Goal: Task Accomplishment & Management: Manage account settings

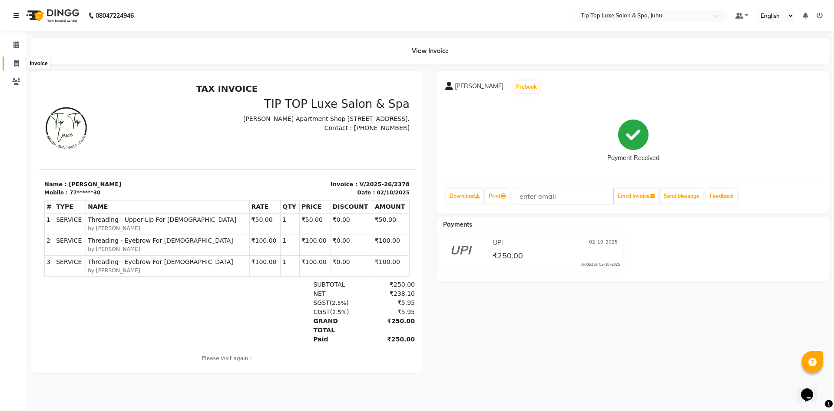
click at [19, 64] on span at bounding box center [16, 64] width 15 height 10
select select "8298"
select select "service"
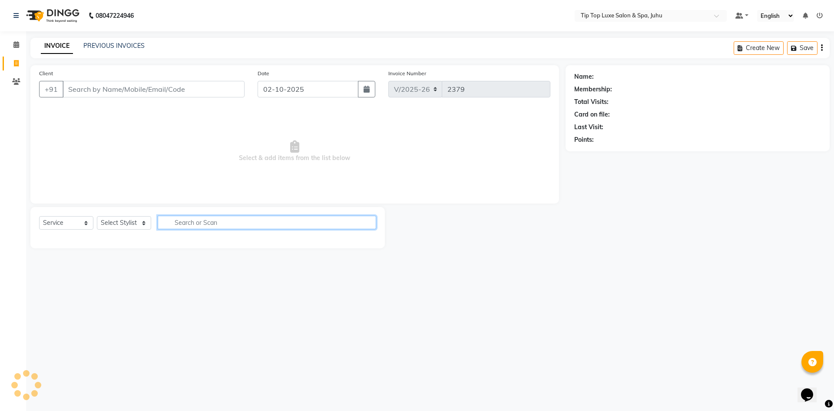
click at [201, 221] on input "text" at bounding box center [267, 221] width 219 height 13
type input "s"
type input "hydra"
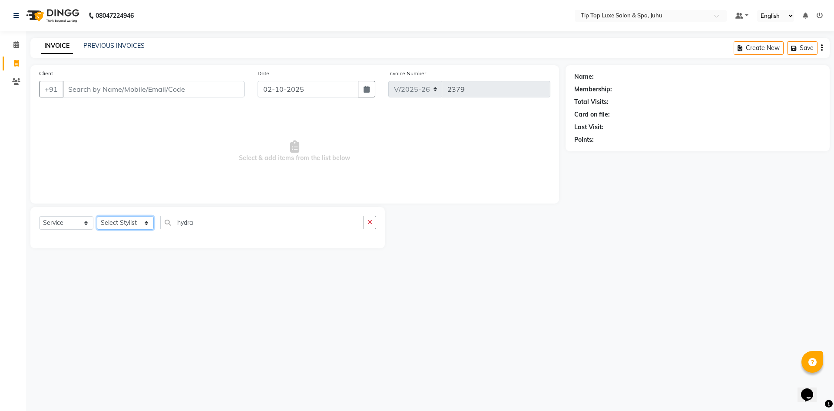
click at [119, 218] on select "Select Stylist [PERSON_NAME] admin [PERSON_NAME] creado ANAO [PERSON_NAME] Jyot…" at bounding box center [125, 222] width 57 height 13
select select "82540"
click at [97, 216] on select "Select Stylist [PERSON_NAME] admin [PERSON_NAME] creado ANAO [PERSON_NAME] Jyot…" at bounding box center [125, 222] width 57 height 13
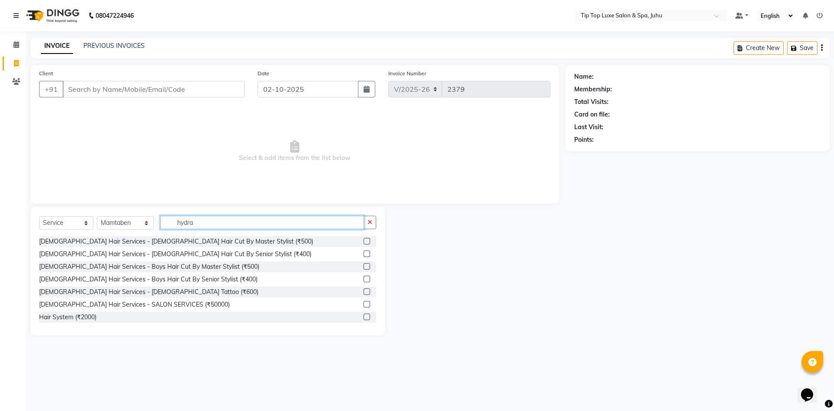
click at [219, 221] on input "hydra" at bounding box center [262, 221] width 204 height 13
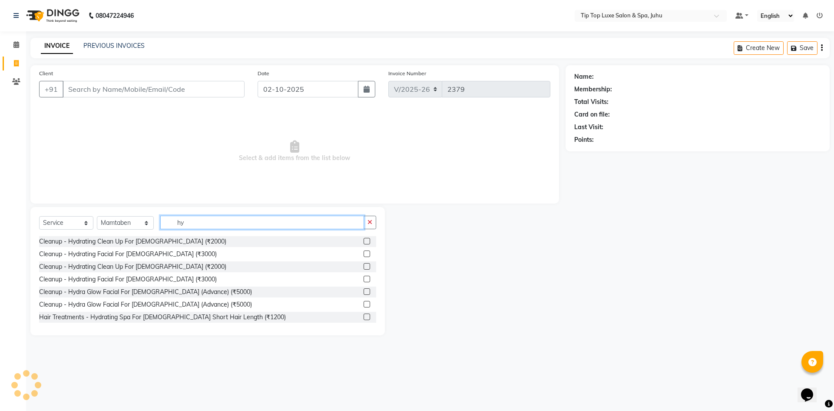
type input "h"
type input "hydr"
click at [374, 222] on button "button" at bounding box center [370, 221] width 13 height 13
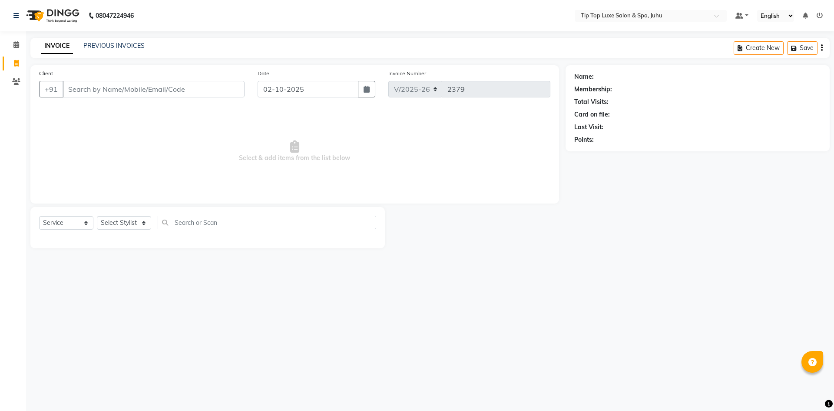
select select "8298"
select select "service"
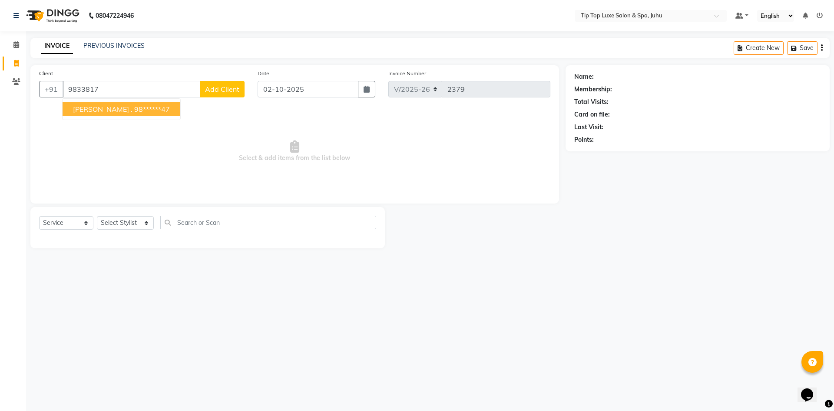
click at [134, 113] on ngb-highlight "98******47" at bounding box center [152, 109] width 36 height 9
type input "98******47"
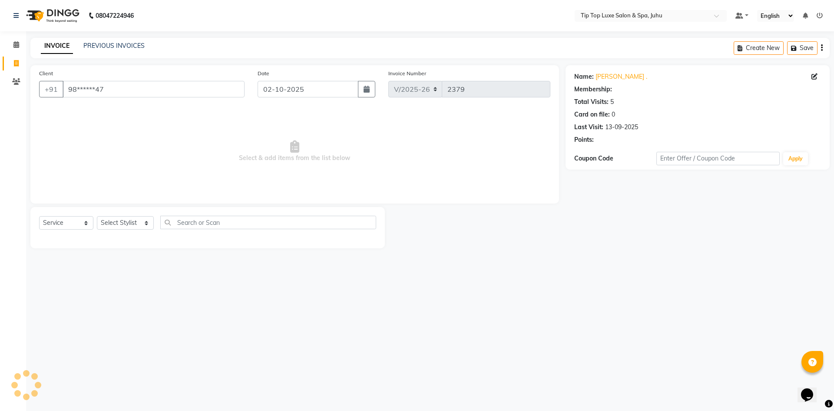
select select "1: Object"
click at [145, 220] on select "Select Stylist [PERSON_NAME] admin [PERSON_NAME] creado ANAO [PERSON_NAME] Jyot…" at bounding box center [125, 222] width 57 height 13
select select "82317"
click at [97, 216] on select "Select Stylist [PERSON_NAME] admin [PERSON_NAME] creado ANAO [PERSON_NAME] Jyot…" at bounding box center [125, 222] width 57 height 13
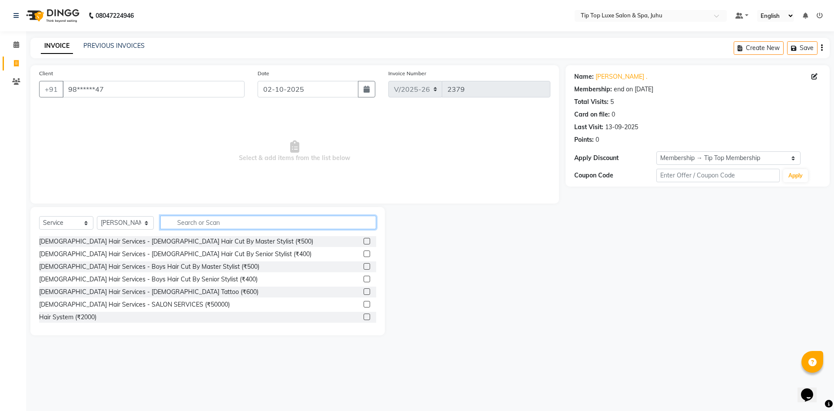
click at [215, 223] on input "text" at bounding box center [268, 221] width 216 height 13
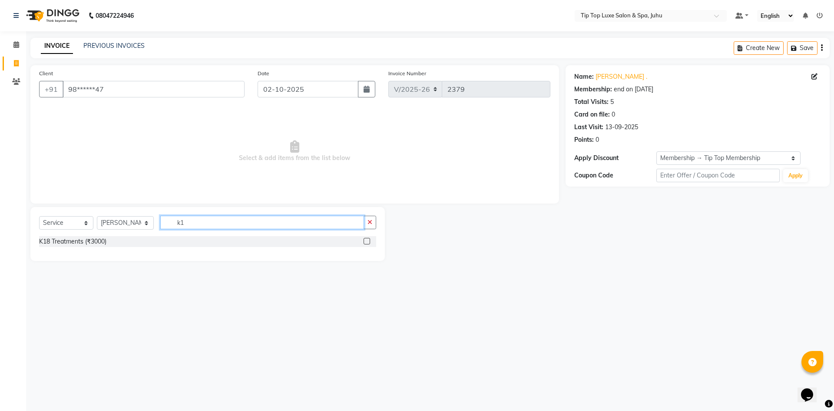
type input "k1"
click at [368, 239] on label at bounding box center [367, 241] width 7 height 7
click at [368, 239] on input "checkbox" at bounding box center [367, 242] width 6 height 6
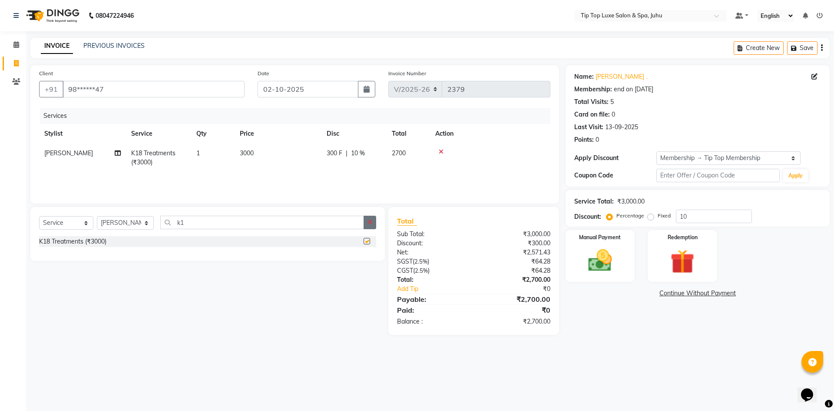
checkbox input "false"
click at [372, 226] on button "button" at bounding box center [370, 221] width 13 height 13
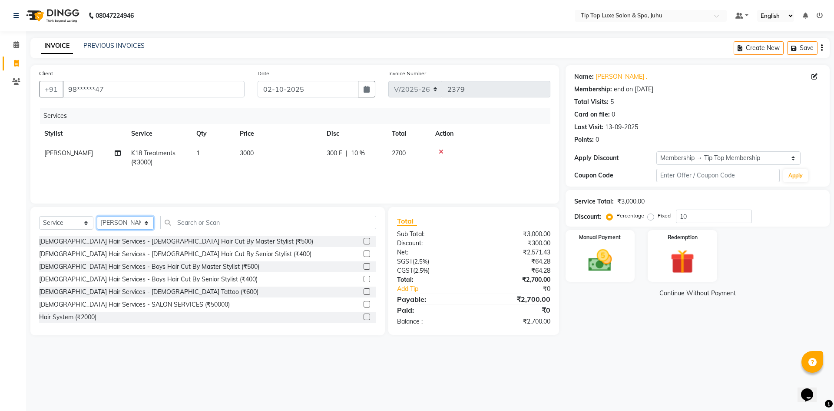
click at [134, 219] on select "Select Stylist [PERSON_NAME] admin [PERSON_NAME] creado ANAO [PERSON_NAME] Jyot…" at bounding box center [125, 222] width 57 height 13
click at [203, 217] on input "text" at bounding box center [268, 221] width 216 height 13
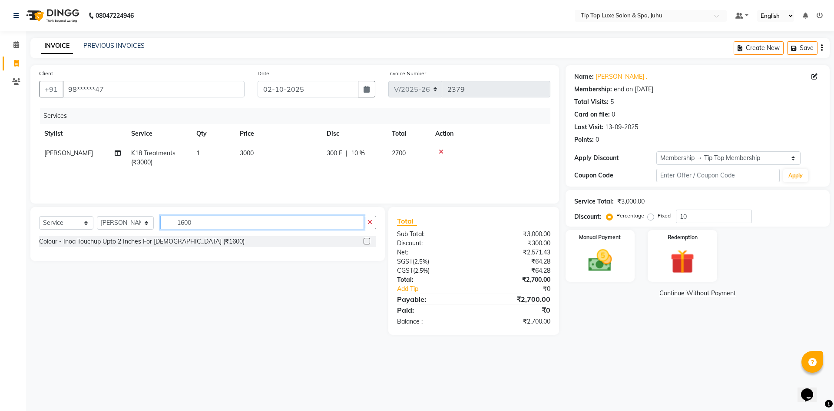
type input "1600"
click at [366, 240] on label at bounding box center [367, 241] width 7 height 7
click at [366, 240] on input "checkbox" at bounding box center [367, 242] width 6 height 6
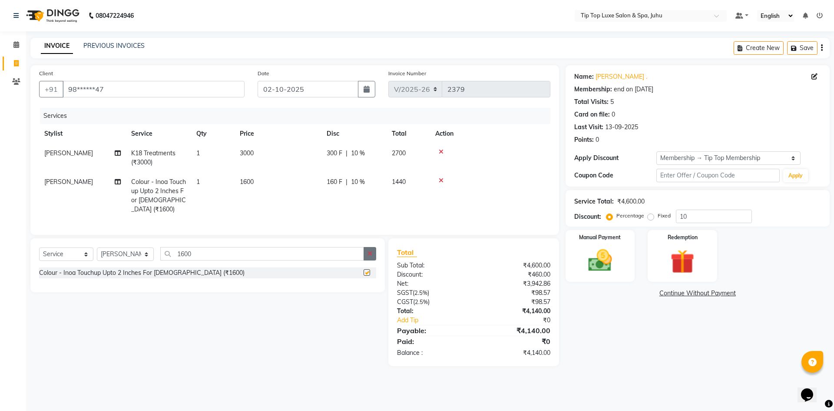
checkbox input "false"
click at [371, 250] on icon "button" at bounding box center [370, 253] width 5 height 6
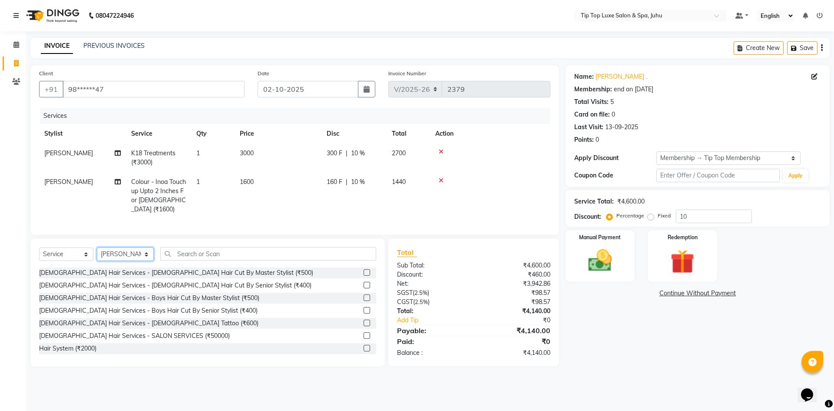
drag, startPoint x: 138, startPoint y: 254, endPoint x: 135, endPoint y: 250, distance: 5.0
click at [138, 254] on select "Select Stylist [PERSON_NAME] admin [PERSON_NAME] creado ANAO [PERSON_NAME] Jyot…" at bounding box center [125, 253] width 57 height 13
select select "82327"
click at [97, 247] on select "Select Stylist [PERSON_NAME] admin [PERSON_NAME] creado ANAO [PERSON_NAME] Jyot…" at bounding box center [125, 253] width 57 height 13
click at [212, 259] on div "Select Service Product Membership Package Voucher Prepaid Gift Card Select Styl…" at bounding box center [207, 257] width 337 height 20
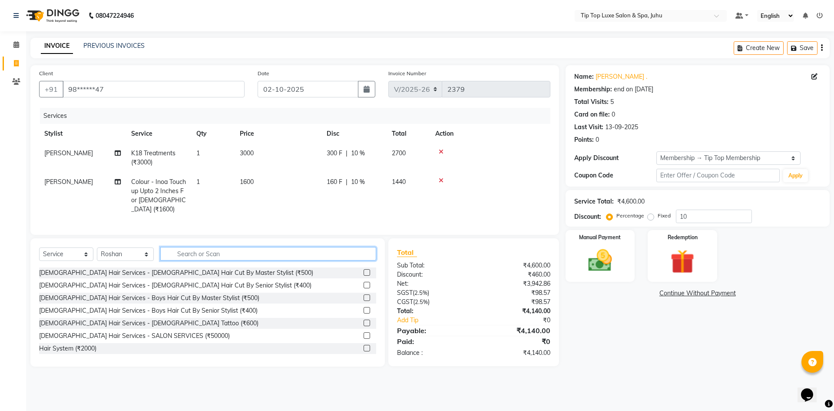
click at [212, 257] on input "text" at bounding box center [268, 253] width 216 height 13
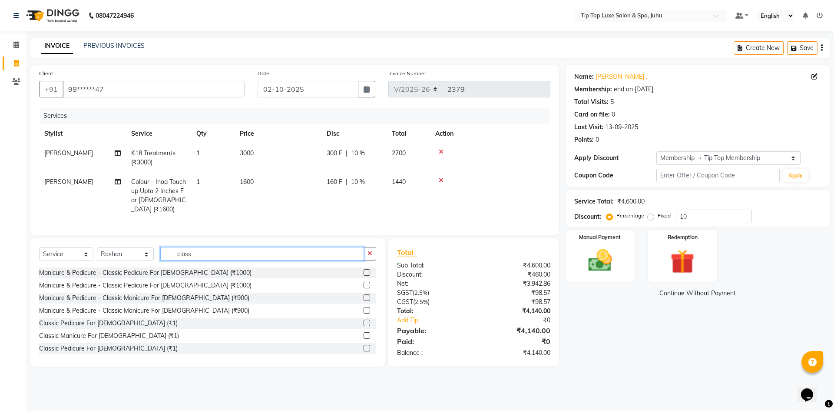
type input "class"
click at [364, 284] on label at bounding box center [367, 285] width 7 height 7
click at [364, 284] on input "checkbox" at bounding box center [367, 285] width 6 height 6
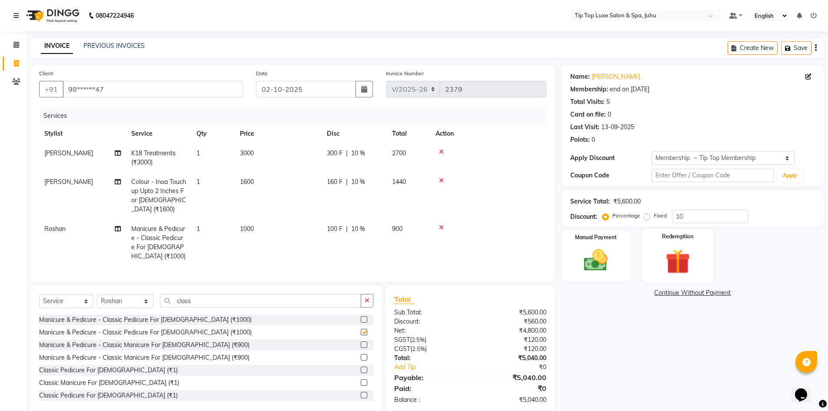
checkbox input "false"
click at [572, 258] on div "Manual Payment" at bounding box center [596, 255] width 72 height 53
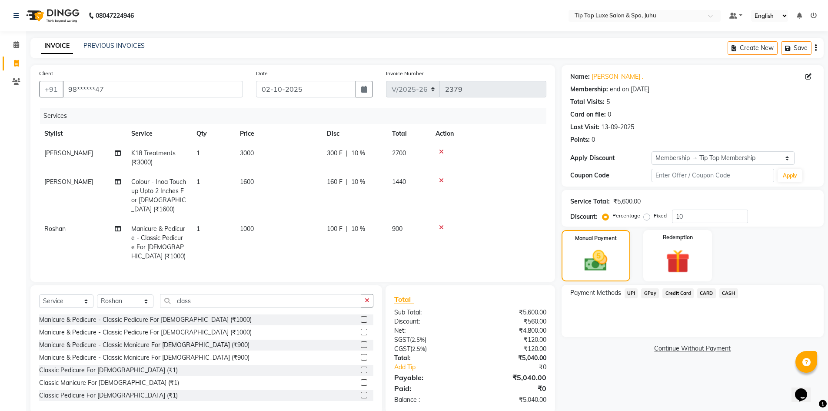
click at [633, 292] on span "UPI" at bounding box center [630, 293] width 13 height 10
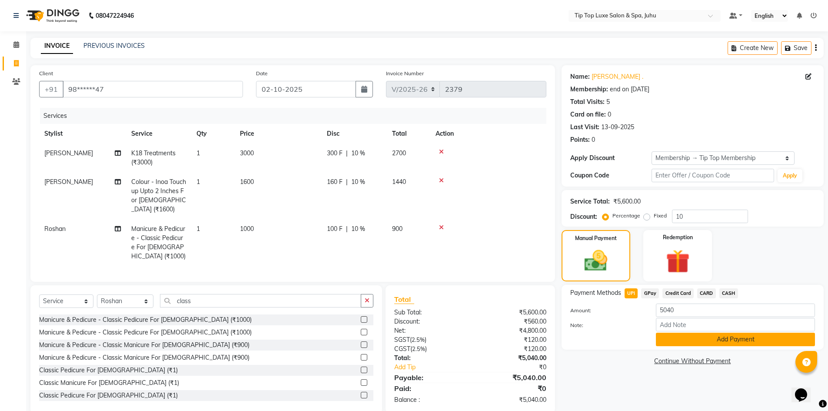
click at [683, 338] on button "Add Payment" at bounding box center [735, 338] width 159 height 13
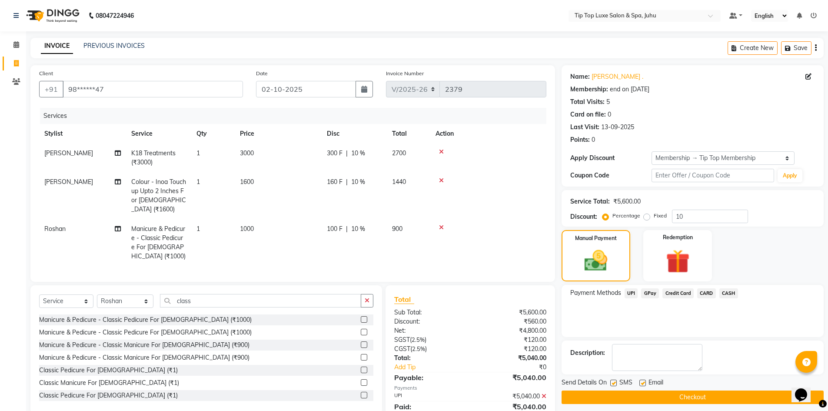
click at [702, 394] on button "Checkout" at bounding box center [692, 396] width 262 height 13
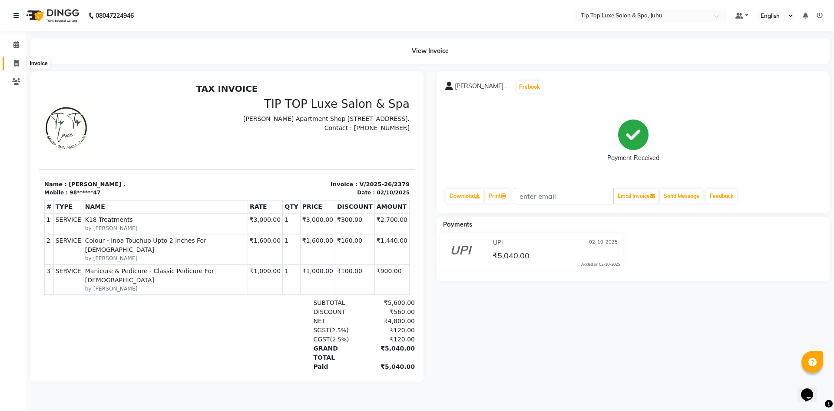
click at [16, 60] on icon at bounding box center [16, 63] width 5 height 7
select select "8298"
select select "service"
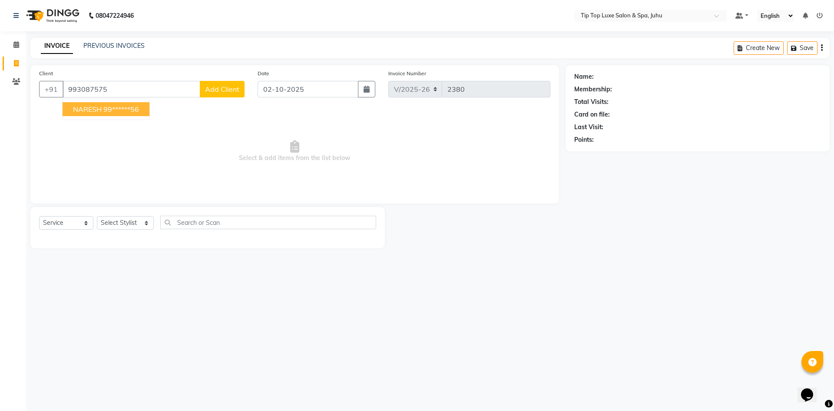
click at [123, 112] on ngb-highlight "99******56" at bounding box center [121, 109] width 36 height 9
type input "99******56"
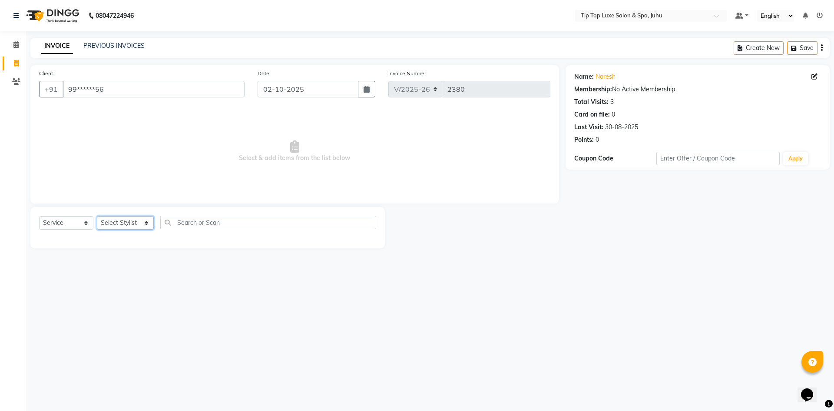
drag, startPoint x: 144, startPoint y: 224, endPoint x: 142, endPoint y: 217, distance: 7.6
click at [144, 224] on select "Select Stylist [PERSON_NAME] admin [PERSON_NAME] creado ANAO [PERSON_NAME] Jyot…" at bounding box center [125, 222] width 57 height 13
select select "82311"
click at [97, 216] on select "Select Stylist [PERSON_NAME] admin [PERSON_NAME] creado ANAO [PERSON_NAME] Jyot…" at bounding box center [125, 222] width 57 height 13
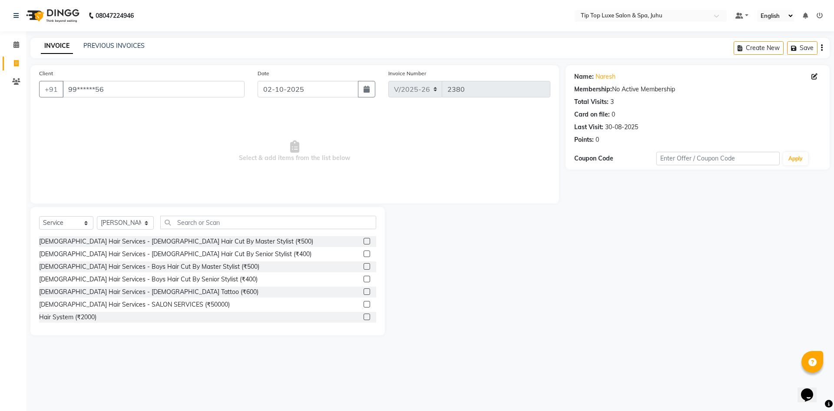
click at [364, 254] on label at bounding box center [367, 253] width 7 height 7
click at [364, 254] on input "checkbox" at bounding box center [367, 254] width 6 height 6
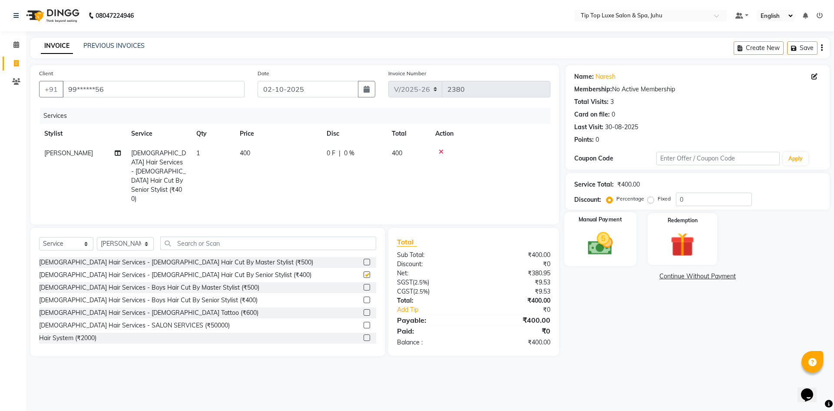
checkbox input "false"
click at [587, 244] on img at bounding box center [600, 243] width 40 height 29
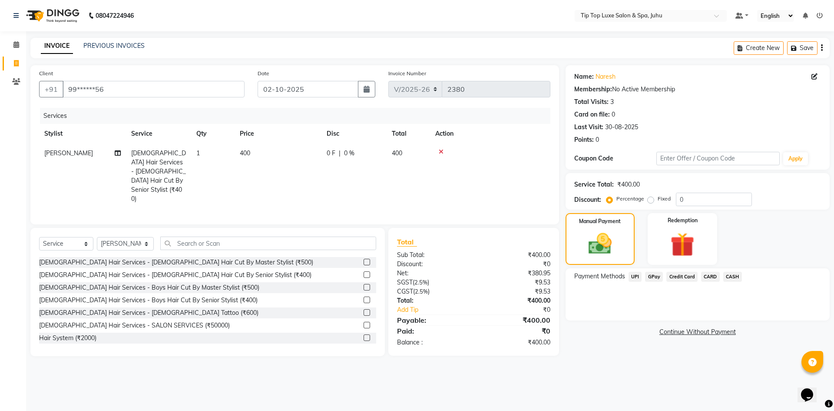
click at [640, 276] on span "UPI" at bounding box center [635, 277] width 13 height 10
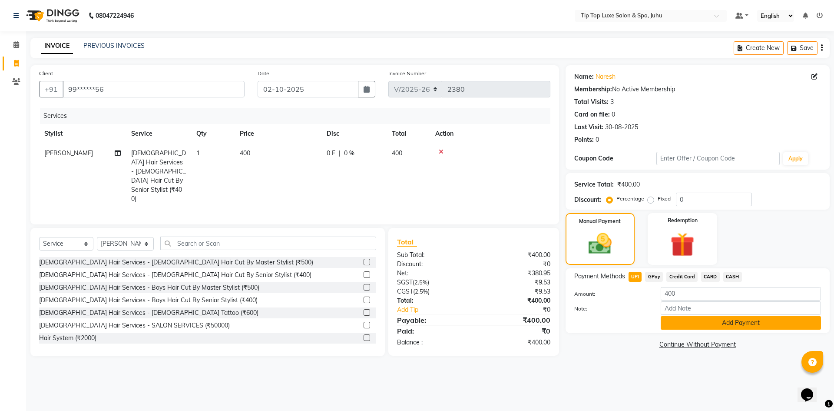
click at [703, 321] on button "Add Payment" at bounding box center [741, 322] width 160 height 13
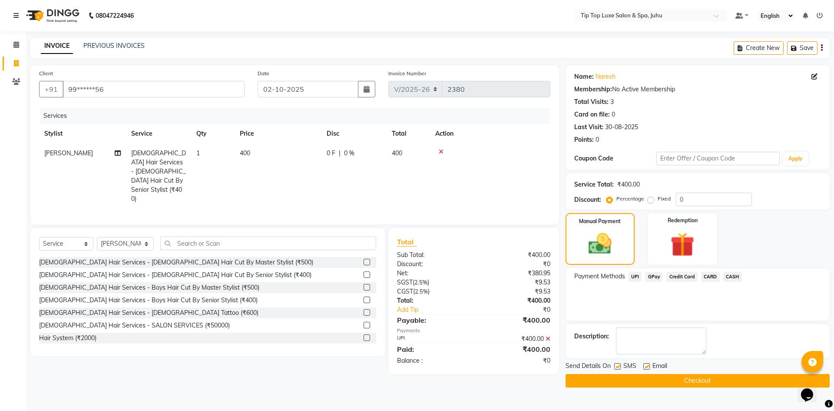
click at [647, 377] on button "Checkout" at bounding box center [698, 380] width 264 height 13
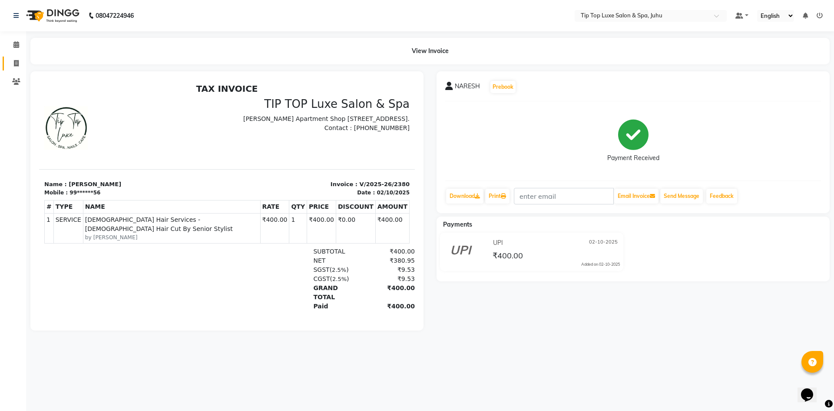
click at [7, 64] on link "Invoice" at bounding box center [13, 63] width 21 height 14
select select "service"
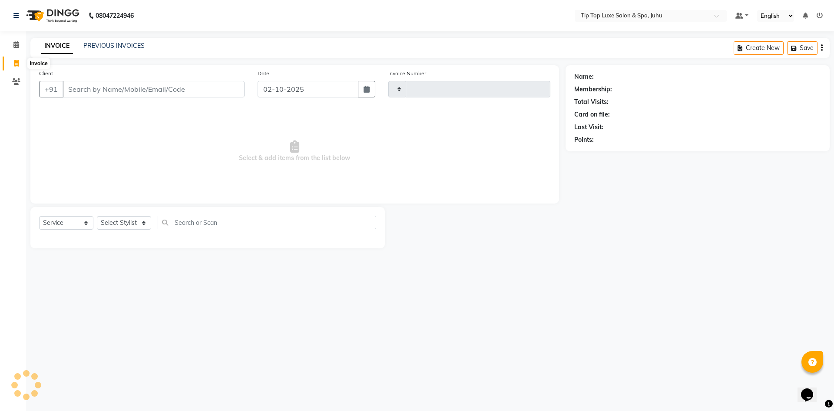
type input "2381"
select select "8298"
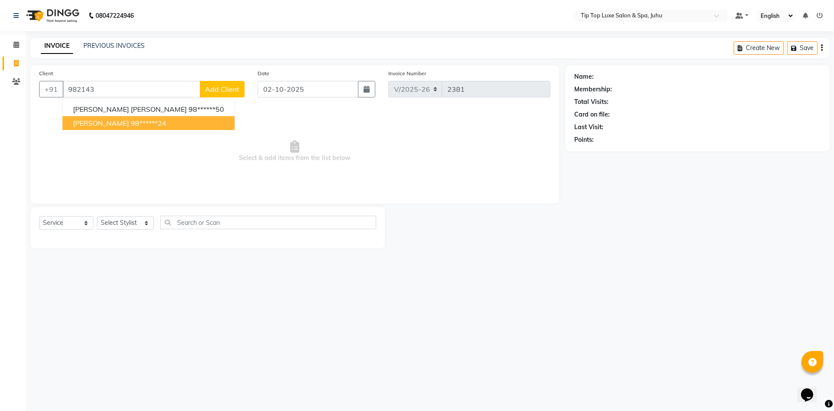
click at [105, 123] on span "Devansh Lathiya" at bounding box center [101, 123] width 56 height 9
type input "98******24"
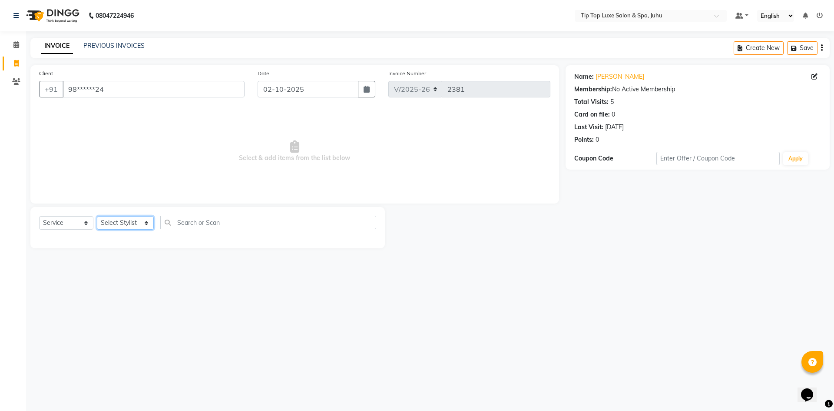
click at [137, 220] on select "Select Stylist [PERSON_NAME] admin [PERSON_NAME] creado ANAO [PERSON_NAME] Jyot…" at bounding box center [125, 222] width 57 height 13
select select "82313"
click at [97, 216] on select "Select Stylist [PERSON_NAME] admin [PERSON_NAME] creado ANAO [PERSON_NAME] Jyot…" at bounding box center [125, 222] width 57 height 13
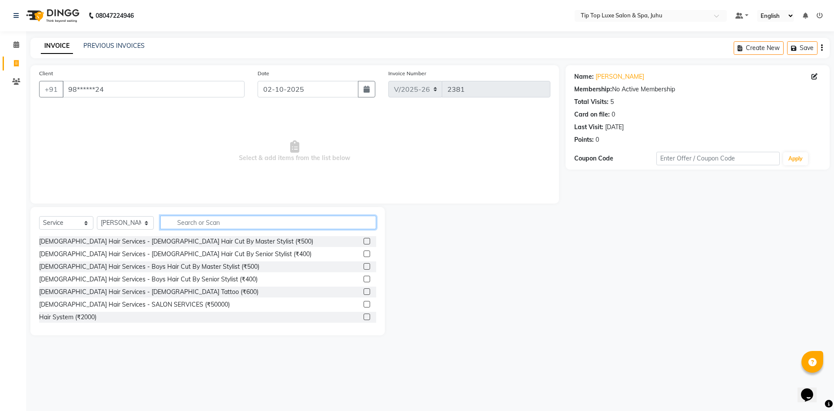
click at [255, 219] on input "text" at bounding box center [268, 221] width 216 height 13
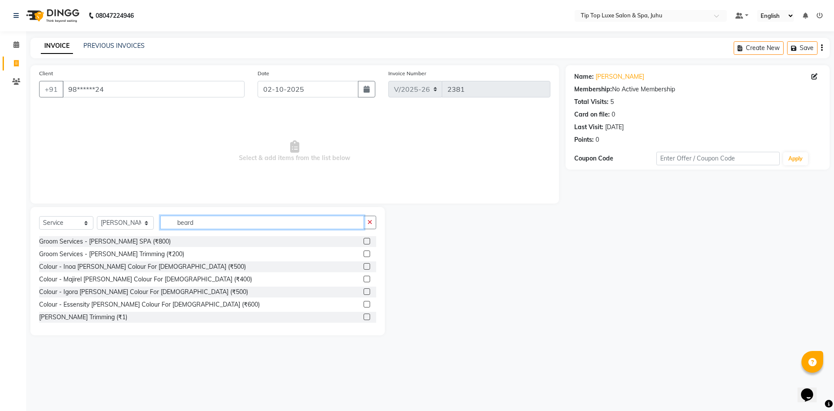
type input "beard"
click at [356, 252] on div "Groom Services - [PERSON_NAME] Trimming (₹200)" at bounding box center [207, 254] width 337 height 11
click at [364, 255] on label at bounding box center [367, 253] width 7 height 7
click at [364, 255] on input "checkbox" at bounding box center [367, 254] width 6 height 6
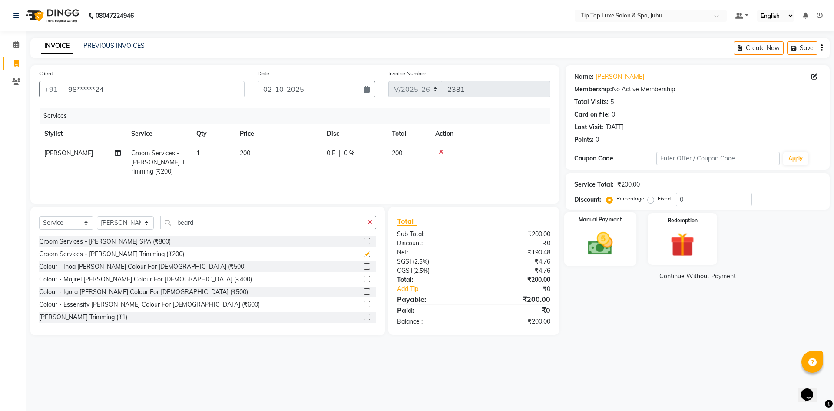
checkbox input "false"
click at [613, 239] on img at bounding box center [600, 243] width 40 height 29
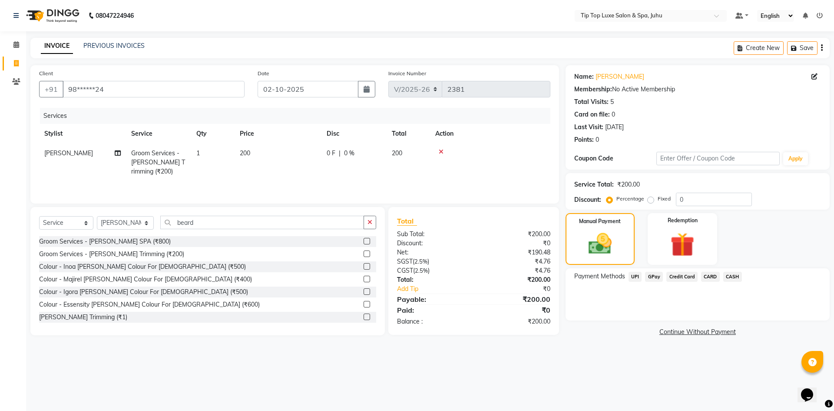
click at [637, 276] on span "UPI" at bounding box center [635, 277] width 13 height 10
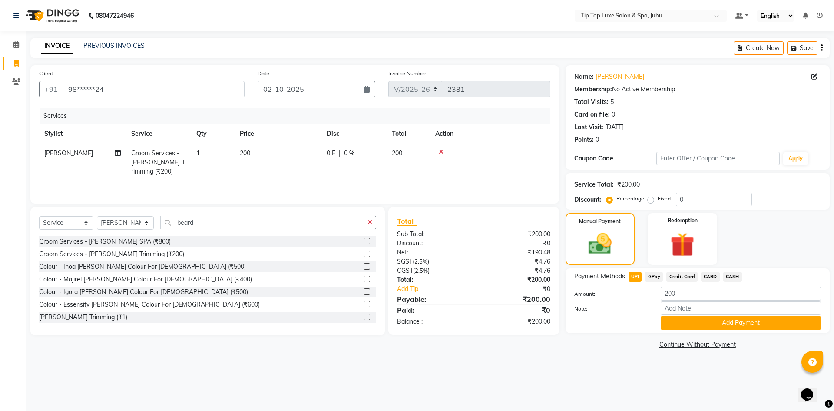
click at [724, 330] on div "Payment Methods UPI GPay Credit Card CARD CASH Amount: 200 Note: Add Payment" at bounding box center [698, 300] width 264 height 65
click at [724, 327] on button "Add Payment" at bounding box center [741, 322] width 160 height 13
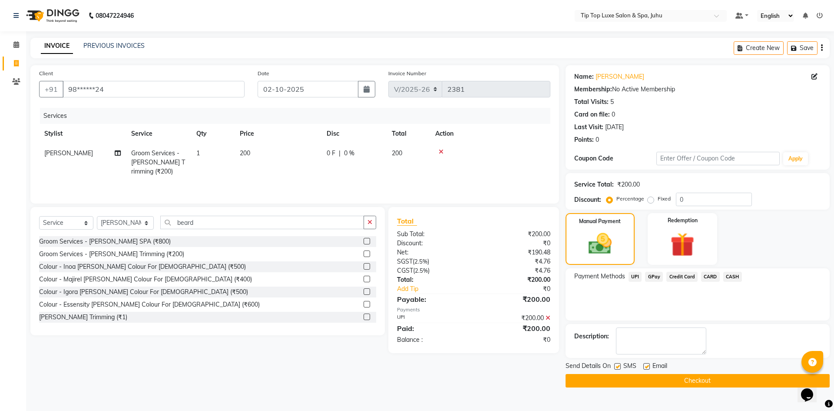
click at [679, 380] on button "Checkout" at bounding box center [698, 380] width 264 height 13
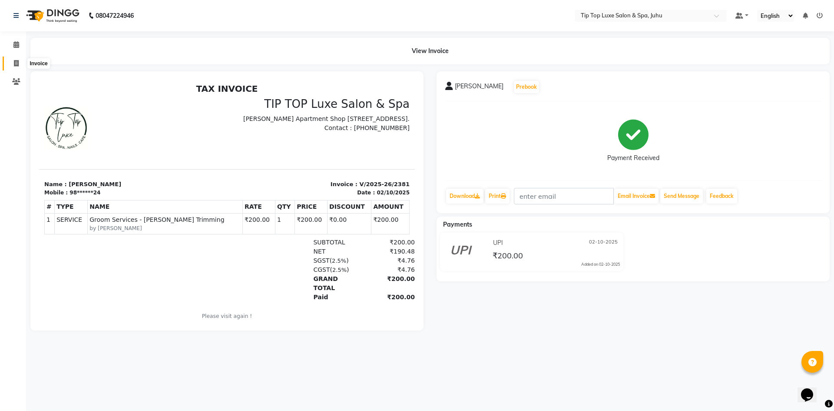
click at [10, 60] on span at bounding box center [16, 64] width 15 height 10
select select "8298"
select select "service"
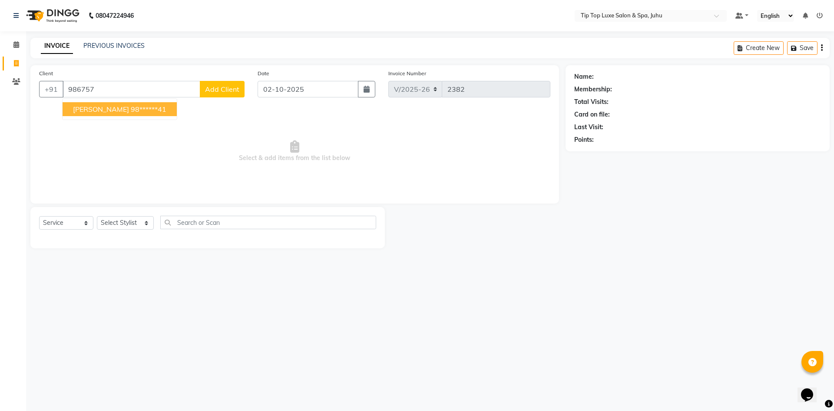
click at [131, 112] on ngb-highlight "98******41" at bounding box center [149, 109] width 36 height 9
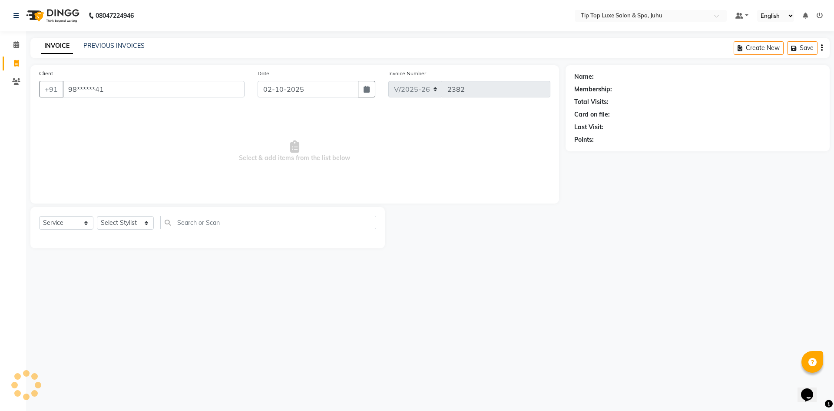
type input "98******41"
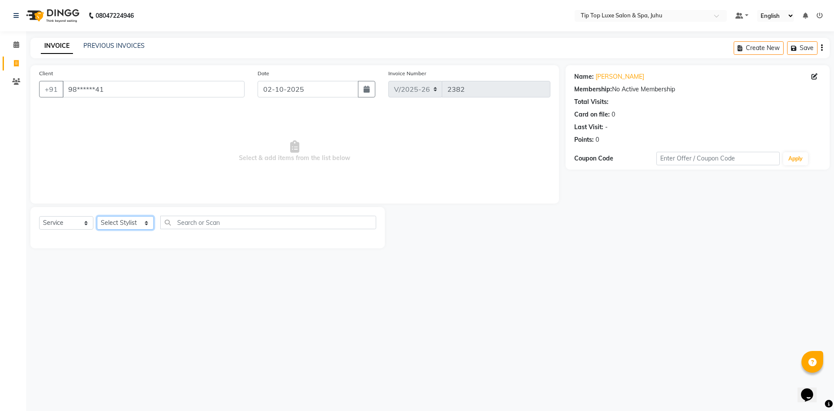
click at [141, 219] on select "Select Stylist [PERSON_NAME] admin [PERSON_NAME] creado ANAO [PERSON_NAME] Jyot…" at bounding box center [125, 222] width 57 height 13
click at [156, 213] on div "Select Service Product Membership Package Voucher Prepaid Gift Card Select Styl…" at bounding box center [207, 227] width 355 height 41
click at [146, 218] on select "Select Stylist [PERSON_NAME] admin [PERSON_NAME] creado ANAO [PERSON_NAME] Jyot…" at bounding box center [125, 222] width 57 height 13
select select "88924"
click at [97, 216] on select "Select Stylist [PERSON_NAME] admin [PERSON_NAME] creado ANAO [PERSON_NAME] Jyot…" at bounding box center [125, 222] width 57 height 13
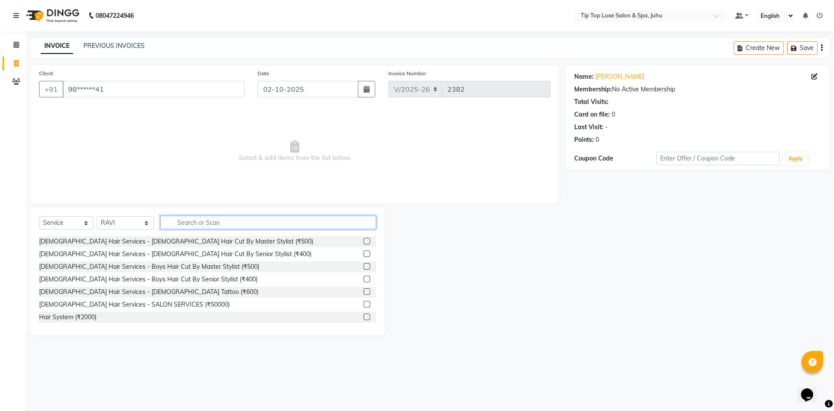
click at [226, 223] on input "text" at bounding box center [268, 221] width 216 height 13
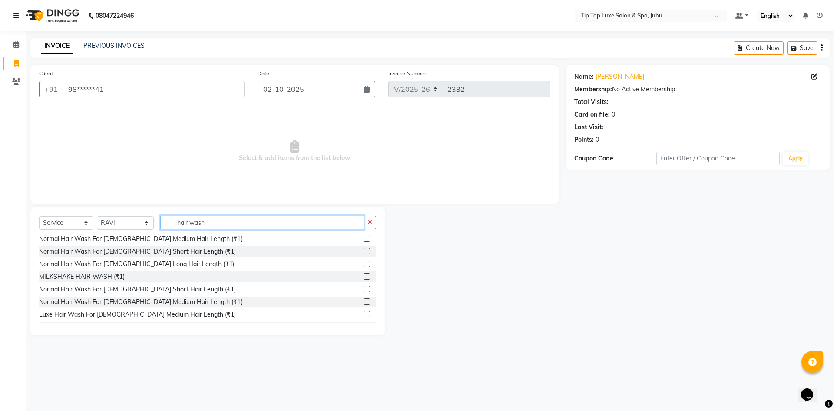
scroll to position [310, 0]
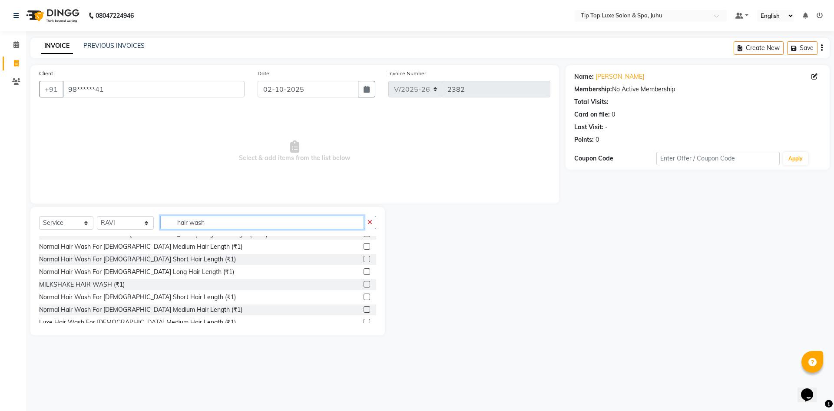
type input "hair wash"
click at [370, 240] on div "Female Hair Services - NATURICA HAIR WASH (₹1000) Groom Services - Hair Extensi…" at bounding box center [207, 279] width 337 height 87
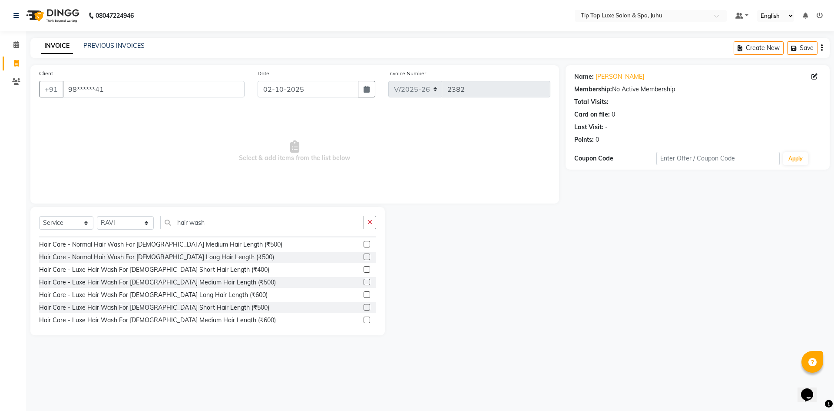
scroll to position [165, 0]
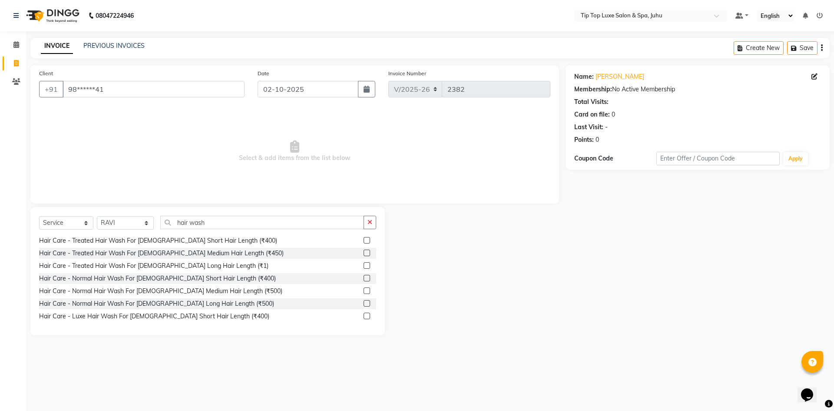
click at [364, 289] on label at bounding box center [367, 290] width 7 height 7
click at [364, 289] on input "checkbox" at bounding box center [367, 291] width 6 height 6
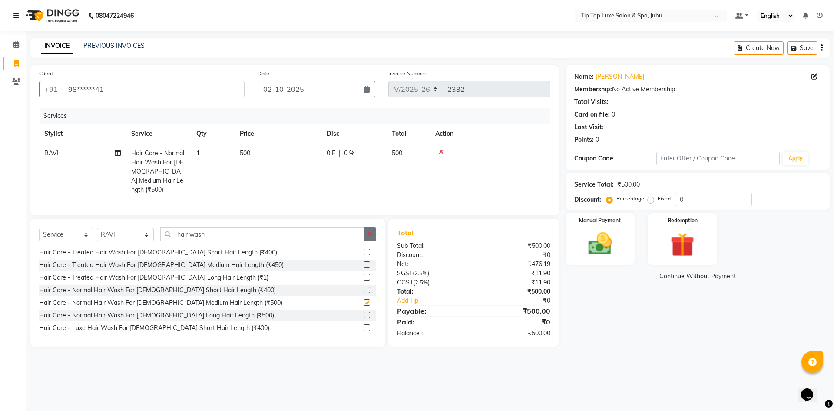
checkbox input "false"
click at [373, 234] on button "button" at bounding box center [370, 233] width 13 height 13
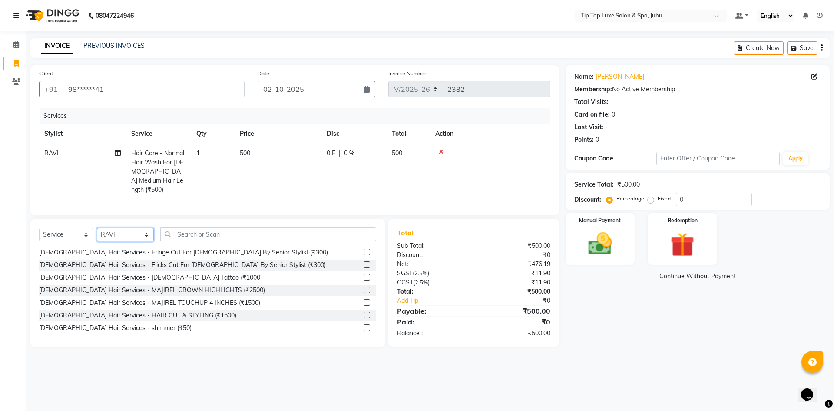
click at [132, 234] on select "Select Stylist [PERSON_NAME] admin [PERSON_NAME] creado ANAO [PERSON_NAME] Jyot…" at bounding box center [125, 234] width 57 height 13
select select "82322"
click at [97, 228] on select "Select Stylist [PERSON_NAME] admin [PERSON_NAME] creado ANAO [PERSON_NAME] Jyot…" at bounding box center [125, 234] width 57 height 13
click at [182, 225] on div "Select Service Product Membership Package Voucher Prepaid Gift Card Select Styl…" at bounding box center [207, 283] width 355 height 128
click at [172, 229] on input "text" at bounding box center [268, 233] width 216 height 13
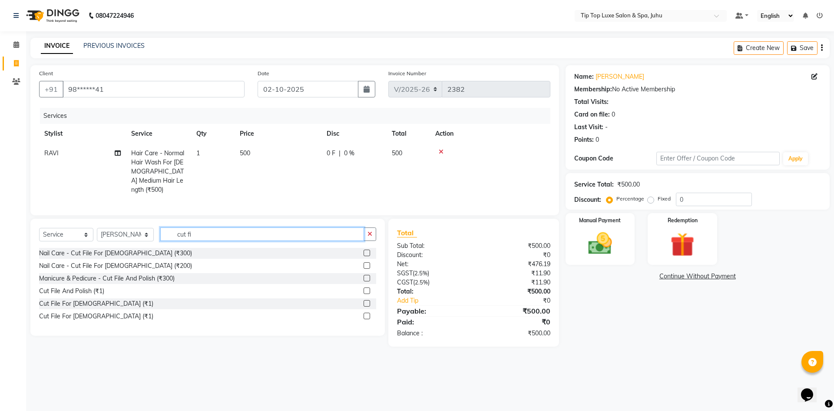
scroll to position [0, 0]
type input "c"
type input "poli"
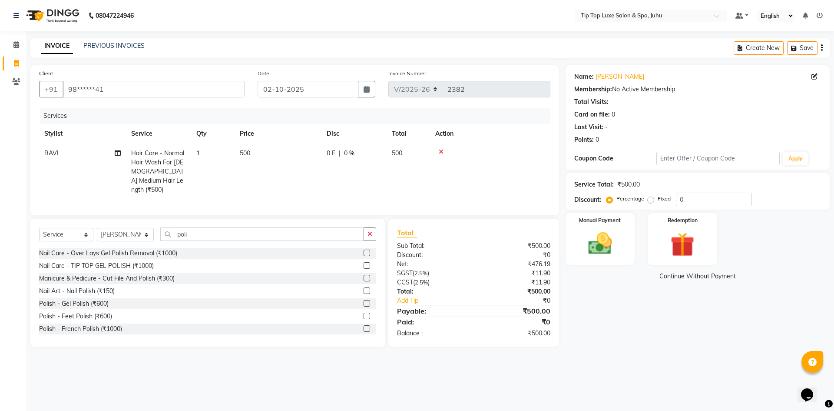
click at [364, 288] on label at bounding box center [367, 290] width 7 height 7
click at [364, 288] on input "checkbox" at bounding box center [367, 291] width 6 height 6
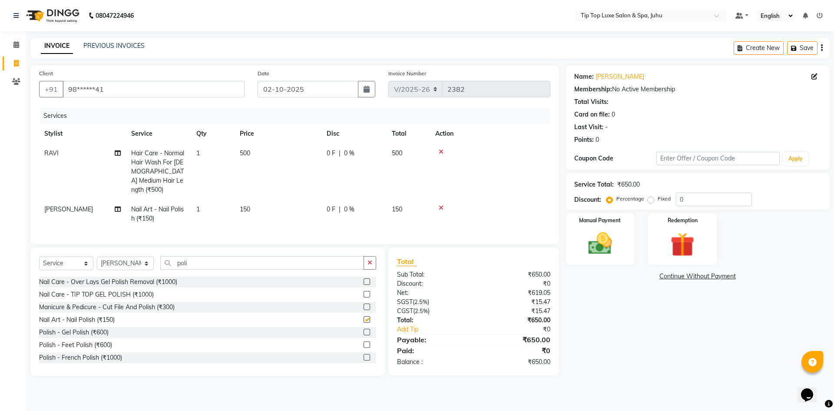
checkbox input "false"
click at [202, 199] on td "1" at bounding box center [212, 213] width 43 height 29
select select "82322"
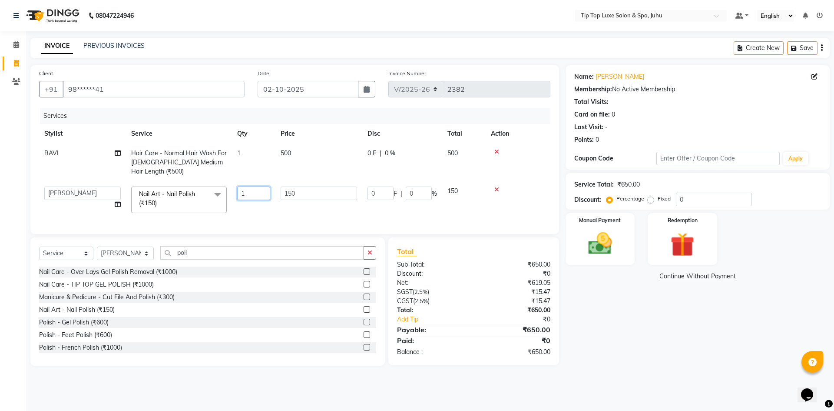
click at [257, 194] on input "1" at bounding box center [253, 192] width 33 height 13
type input "2"
drag, startPoint x: 468, startPoint y: 262, endPoint x: 611, endPoint y: 323, distance: 156.1
click at [485, 272] on div "Total Sub Total: ₹650.00 Discount: ₹0 Net: ₹619.05 SGST ( 2.5% ) ₹15.47 CGST ( …" at bounding box center [473, 301] width 153 height 110
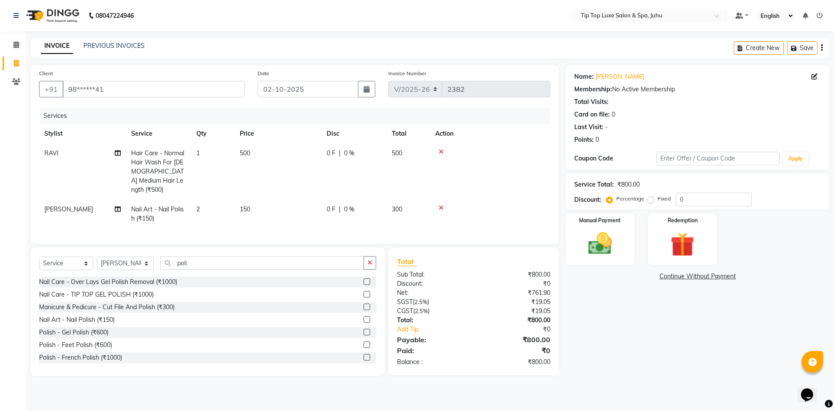
click at [629, 328] on div "Name: Kirti Membership: No Active Membership Total Visits: Card on file: 0 Last…" at bounding box center [701, 220] width 271 height 310
click at [595, 241] on img at bounding box center [600, 243] width 40 height 29
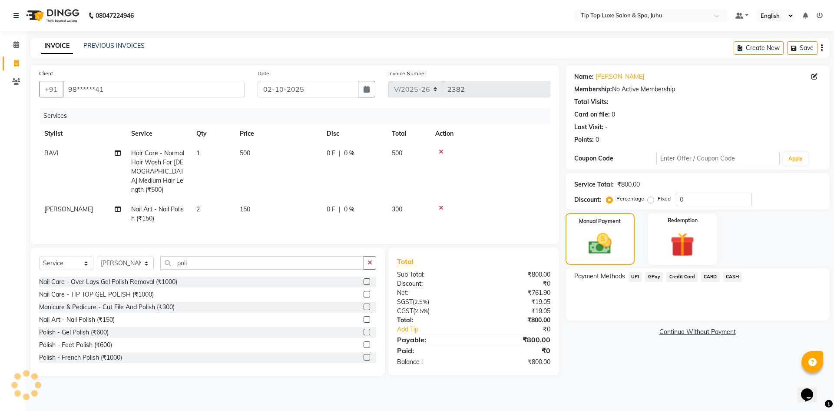
click at [635, 277] on span "UPI" at bounding box center [635, 277] width 13 height 10
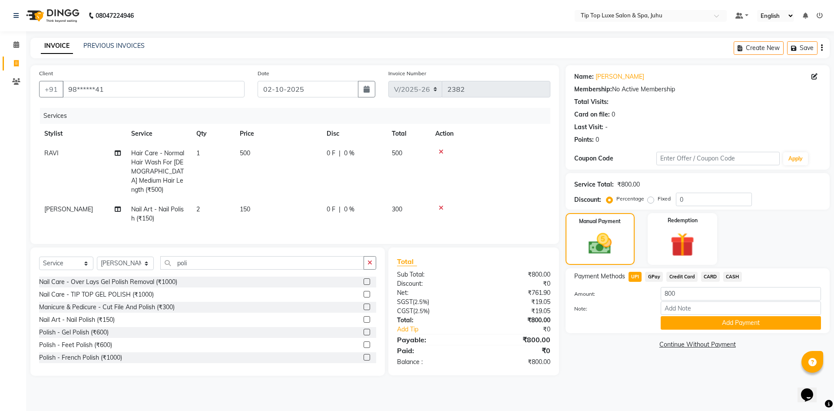
click at [714, 333] on div "Name: Kirti Membership: No Active Membership Total Visits: Card on file: 0 Last…" at bounding box center [701, 220] width 271 height 310
click at [708, 325] on button "Add Payment" at bounding box center [741, 322] width 160 height 13
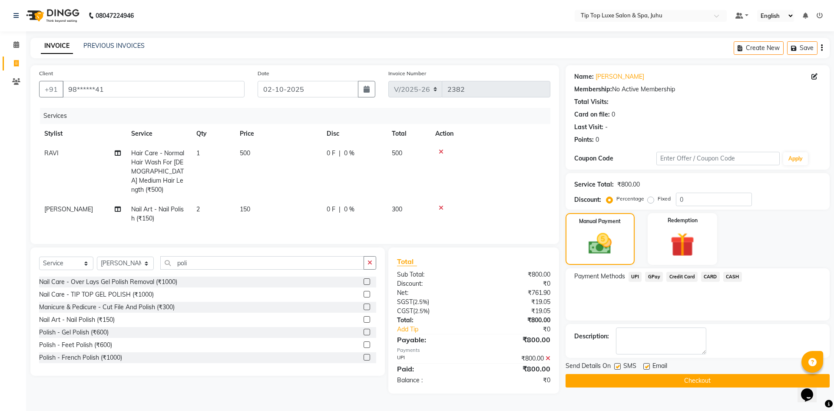
click at [679, 375] on button "Checkout" at bounding box center [698, 380] width 264 height 13
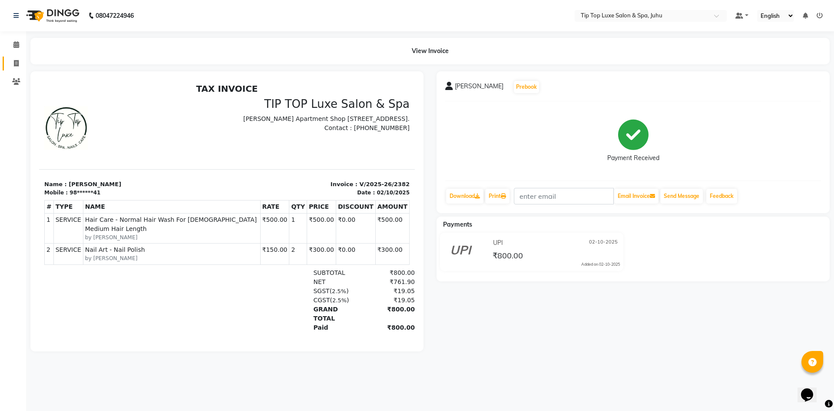
click at [14, 56] on link "Invoice" at bounding box center [13, 63] width 21 height 14
select select "8298"
select select "service"
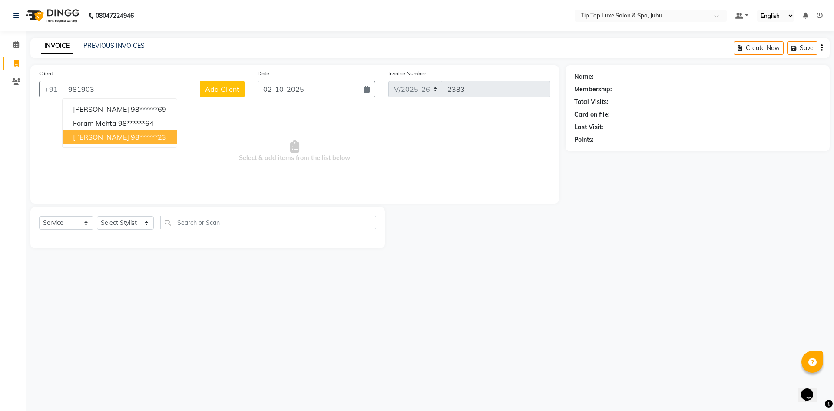
click at [135, 138] on ngb-highlight "98******23" at bounding box center [149, 137] width 36 height 9
type input "98******23"
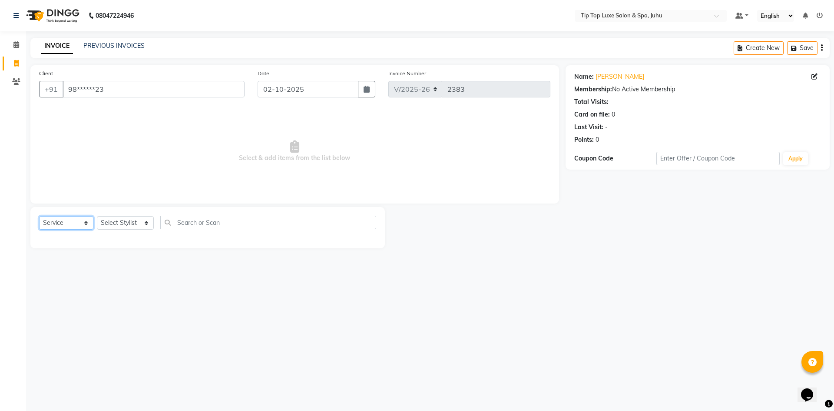
click at [86, 223] on select "Select Service Product Membership Package Voucher Prepaid Gift Card" at bounding box center [66, 222] width 54 height 13
select select "product"
click at [39, 216] on select "Select Service Product Membership Package Voucher Prepaid Gift Card" at bounding box center [66, 222] width 54 height 13
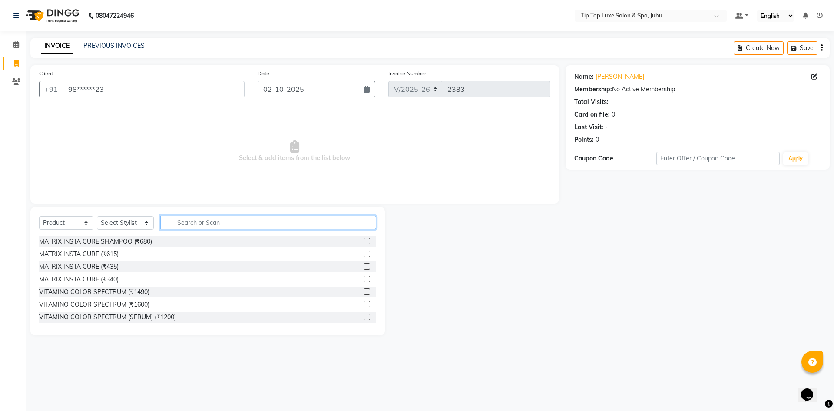
click at [175, 222] on input "text" at bounding box center [268, 221] width 216 height 13
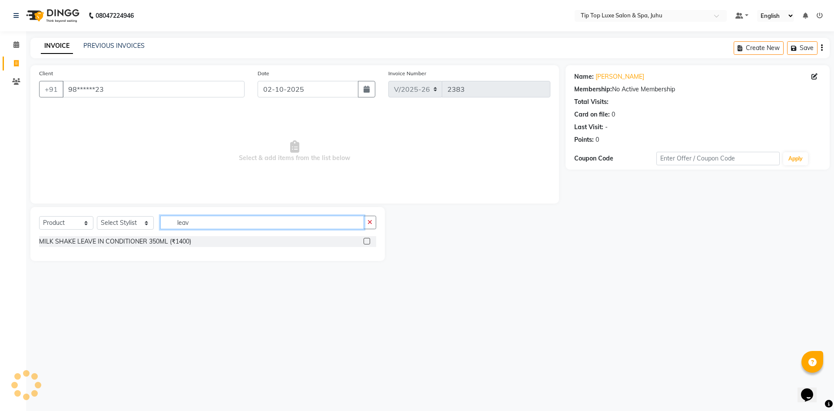
type input "leav"
click at [368, 240] on label at bounding box center [367, 241] width 7 height 7
click at [368, 240] on input "checkbox" at bounding box center [367, 242] width 6 height 6
click at [366, 241] on label at bounding box center [367, 241] width 7 height 7
click at [366, 241] on input "checkbox" at bounding box center [367, 242] width 6 height 6
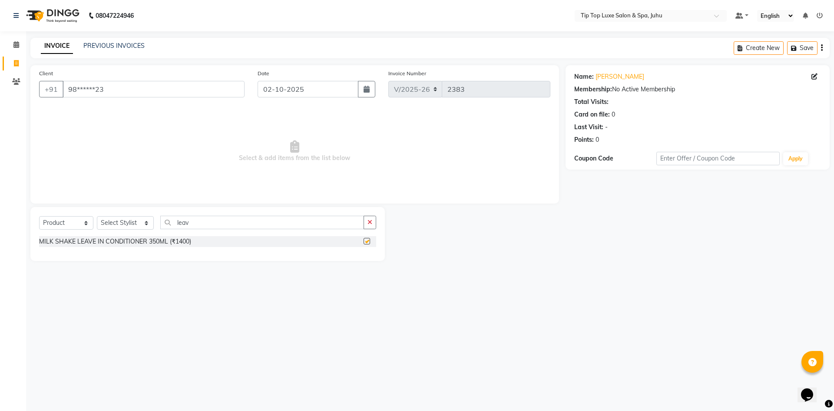
checkbox input "false"
click at [146, 225] on select "Select Stylist [PERSON_NAME] admin [PERSON_NAME] creado ANAO [PERSON_NAME] Jyot…" at bounding box center [125, 222] width 57 height 13
select select "82308"
click at [97, 216] on select "Select Stylist [PERSON_NAME] admin [PERSON_NAME] creado ANAO [PERSON_NAME] Jyot…" at bounding box center [125, 222] width 57 height 13
click at [367, 239] on label at bounding box center [367, 241] width 7 height 7
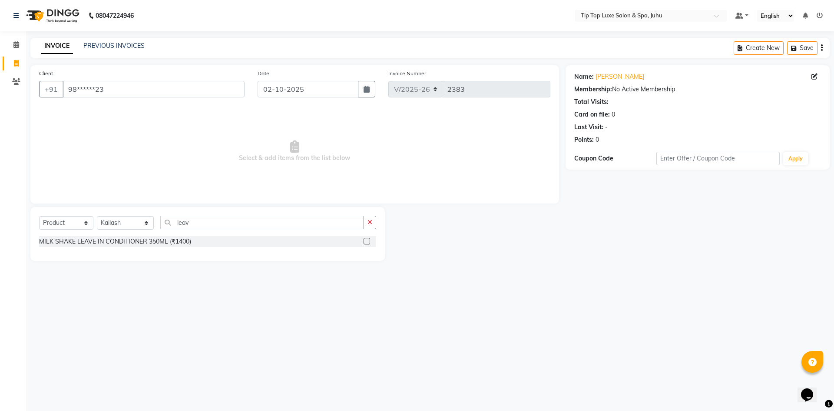
click at [367, 239] on input "checkbox" at bounding box center [367, 242] width 6 height 6
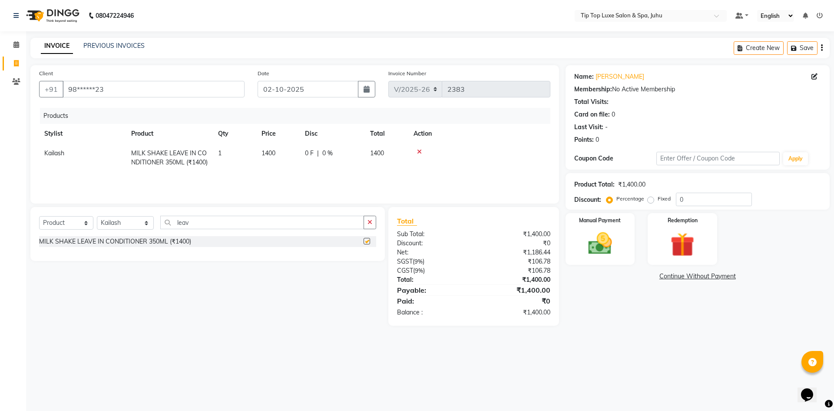
checkbox input "false"
click at [272, 156] on span "1400" at bounding box center [269, 153] width 14 height 8
select select "82308"
click at [274, 155] on input "1400" at bounding box center [278, 155] width 33 height 13
type input "1800"
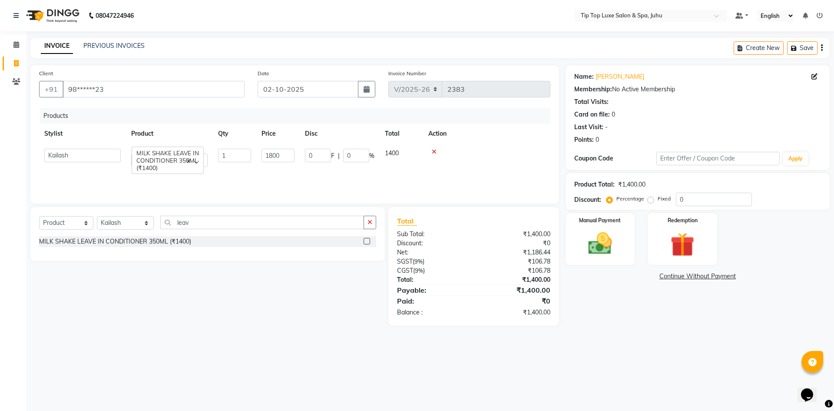
drag, startPoint x: 298, startPoint y: 315, endPoint x: 295, endPoint y: 305, distance: 9.8
click at [298, 315] on div "Select Service Product Membership Package Voucher Prepaid Gift Card Select Styl…" at bounding box center [204, 266] width 361 height 119
click at [370, 220] on icon "button" at bounding box center [370, 222] width 5 height 6
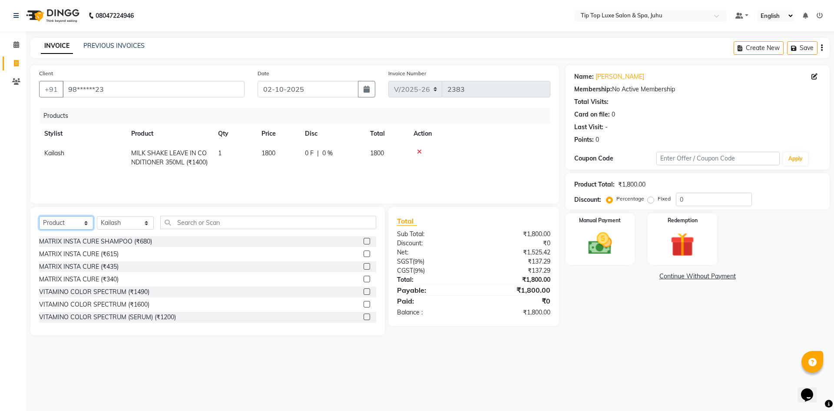
drag, startPoint x: 87, startPoint y: 225, endPoint x: 76, endPoint y: 224, distance: 10.9
click at [87, 225] on select "Select Service Product Membership Package Voucher Prepaid Gift Card" at bounding box center [66, 222] width 54 height 13
select select "service"
click at [39, 216] on select "Select Service Product Membership Package Voucher Prepaid Gift Card" at bounding box center [66, 222] width 54 height 13
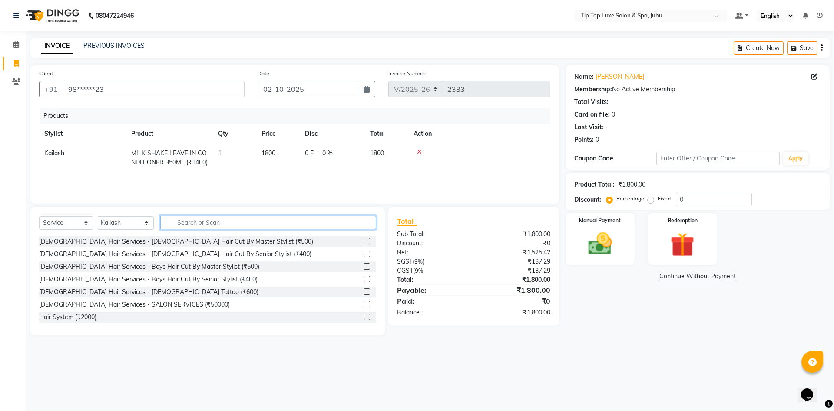
drag, startPoint x: 160, startPoint y: 222, endPoint x: 176, endPoint y: 223, distance: 16.1
click at [162, 222] on input "text" at bounding box center [268, 221] width 216 height 13
click at [177, 223] on input "text" at bounding box center [268, 221] width 216 height 13
type input "hair cut"
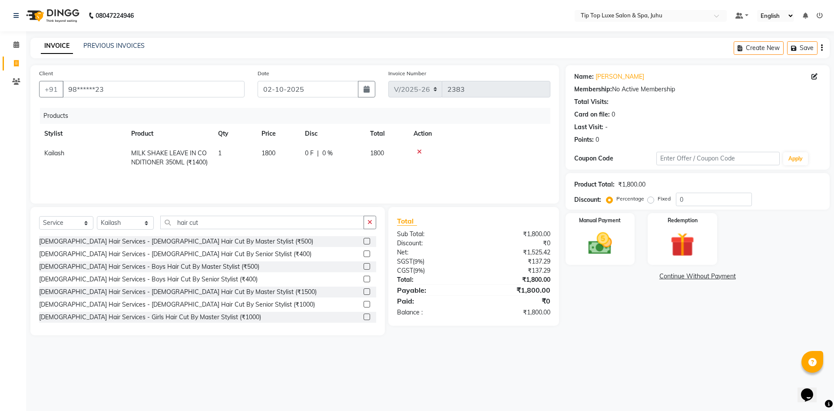
click at [364, 305] on label at bounding box center [367, 304] width 7 height 7
click at [364, 305] on input "checkbox" at bounding box center [367, 305] width 6 height 6
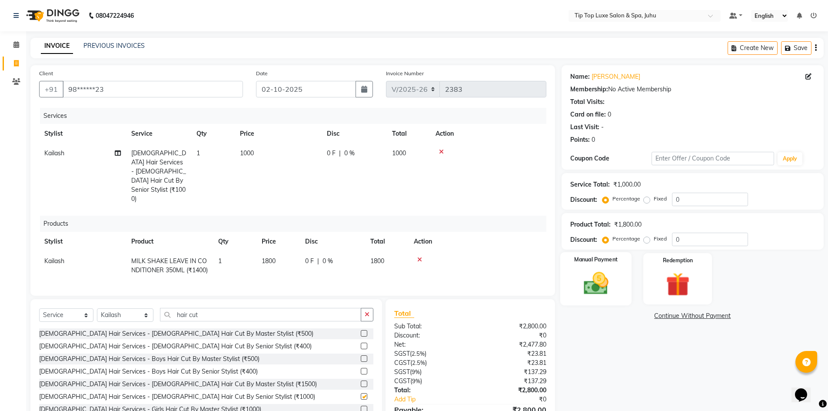
checkbox input "false"
click at [589, 281] on img at bounding box center [596, 283] width 40 height 28
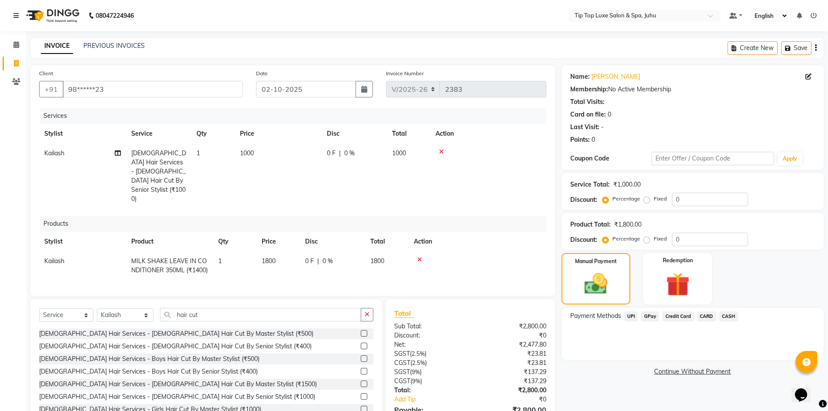
click at [702, 313] on span "CARD" at bounding box center [706, 316] width 19 height 10
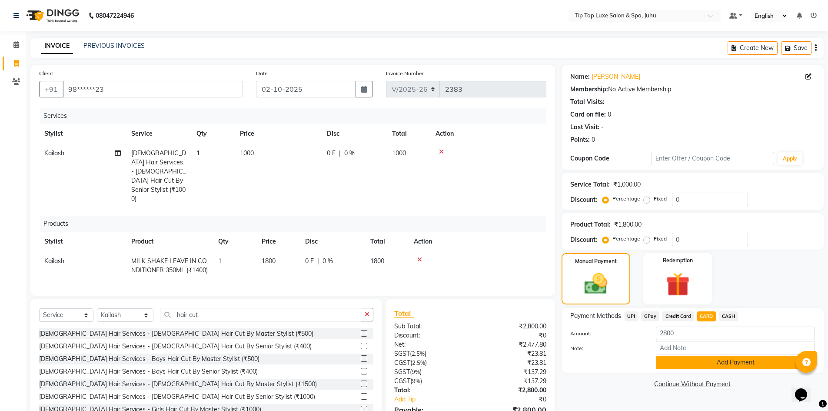
click at [709, 362] on button "Add Payment" at bounding box center [735, 361] width 159 height 13
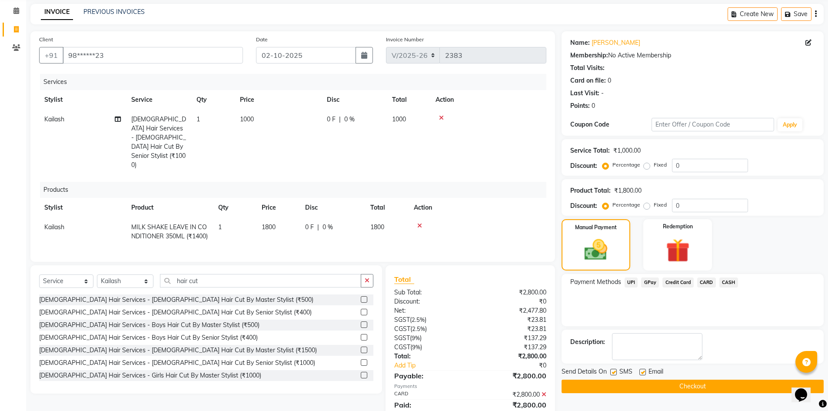
scroll to position [63, 0]
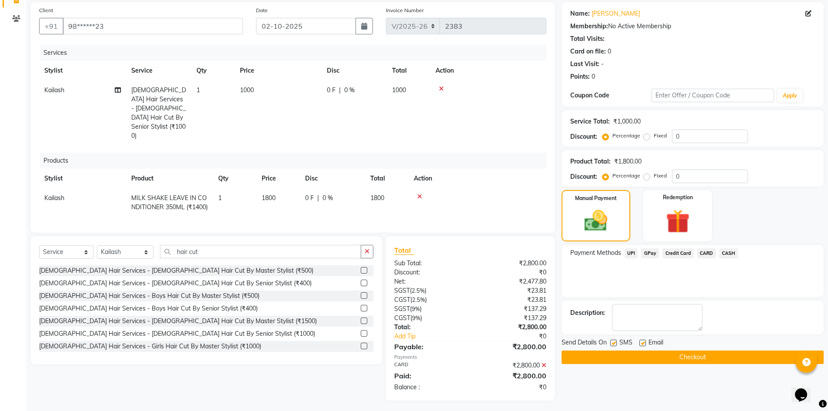
click at [724, 359] on button "Checkout" at bounding box center [692, 356] width 262 height 13
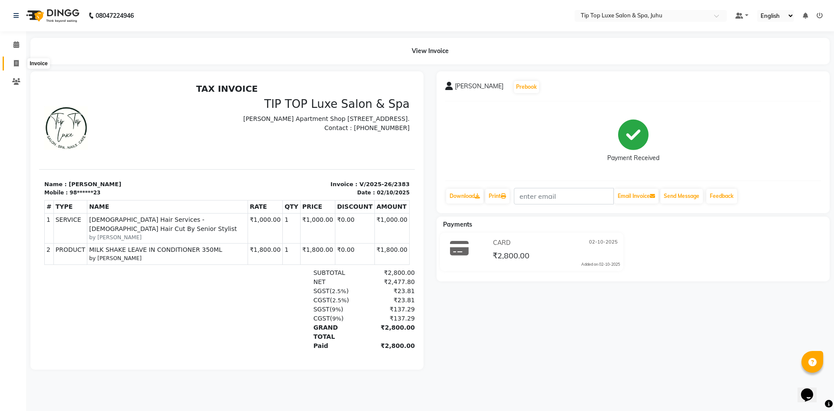
drag, startPoint x: 19, startPoint y: 63, endPoint x: 16, endPoint y: 59, distance: 4.7
click at [19, 62] on icon at bounding box center [16, 63] width 5 height 7
select select "service"
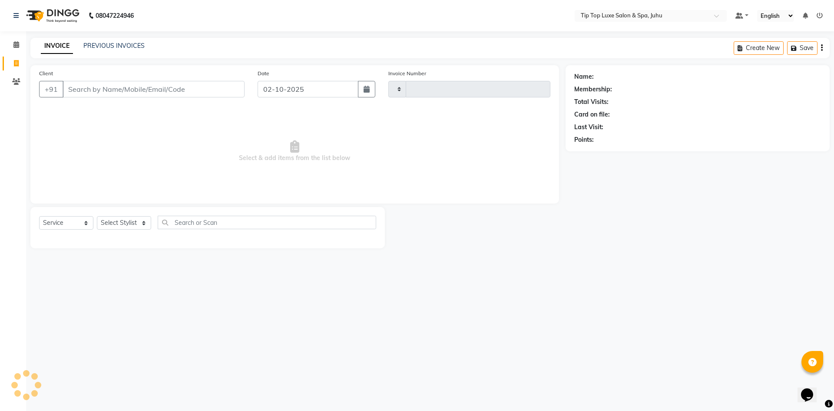
type input "2384"
select select "8298"
click at [18, 43] on icon at bounding box center [16, 44] width 6 height 7
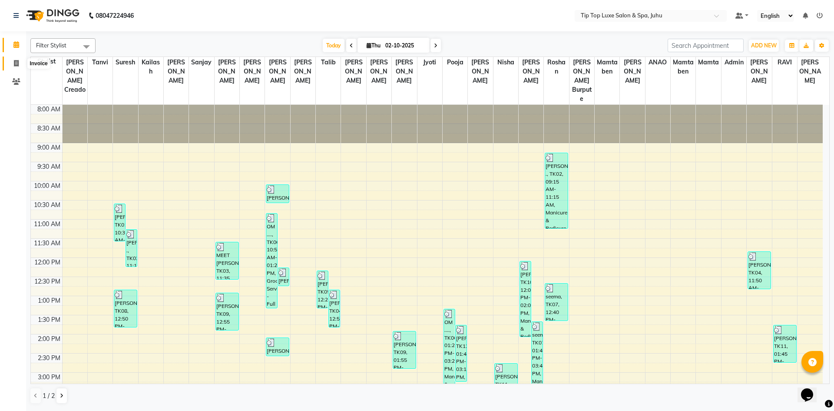
click at [20, 60] on span at bounding box center [16, 64] width 15 height 10
select select "8298"
select select "service"
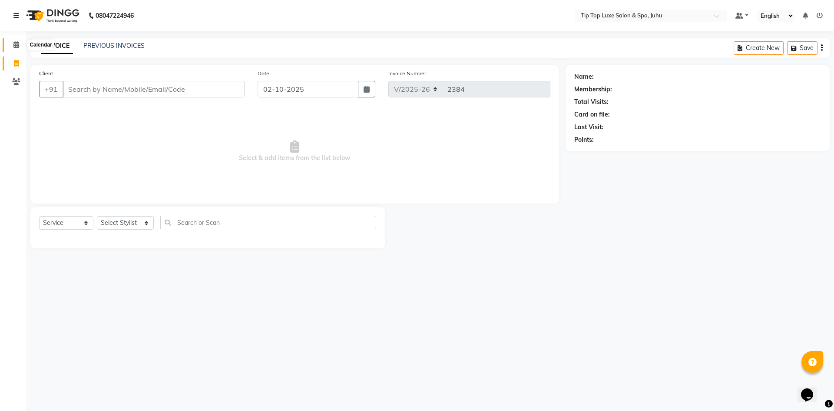
click at [10, 46] on span at bounding box center [16, 45] width 15 height 10
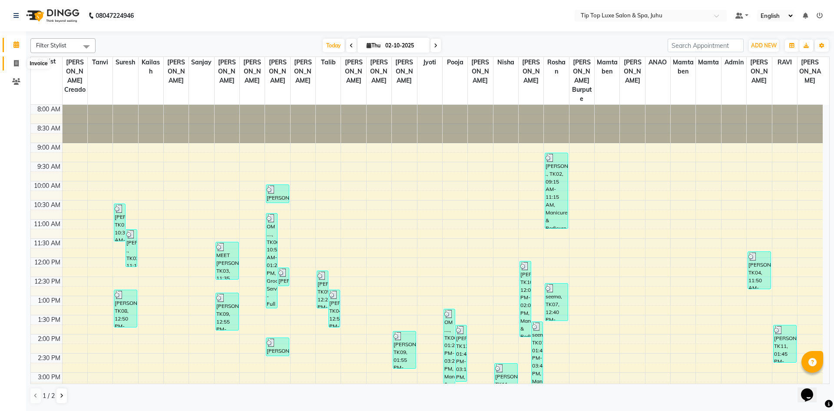
click at [17, 63] on icon at bounding box center [16, 63] width 5 height 7
select select "8298"
select select "service"
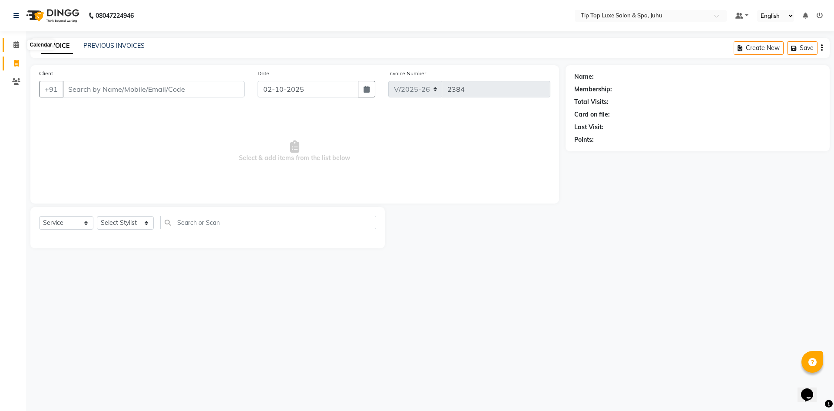
click at [18, 42] on icon at bounding box center [16, 44] width 6 height 7
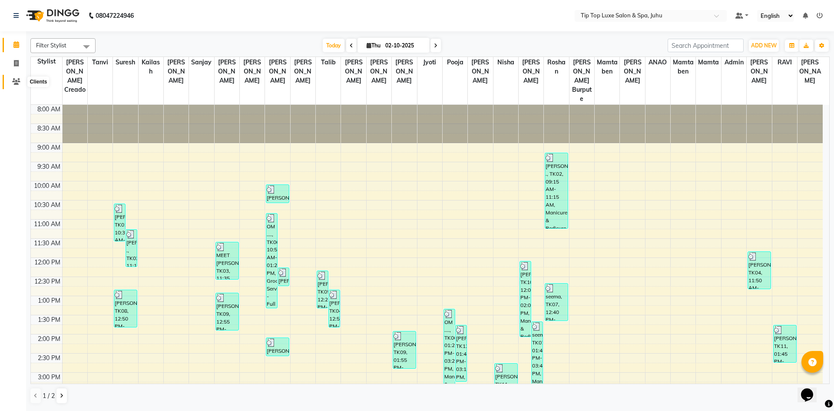
click at [19, 80] on icon at bounding box center [16, 81] width 8 height 7
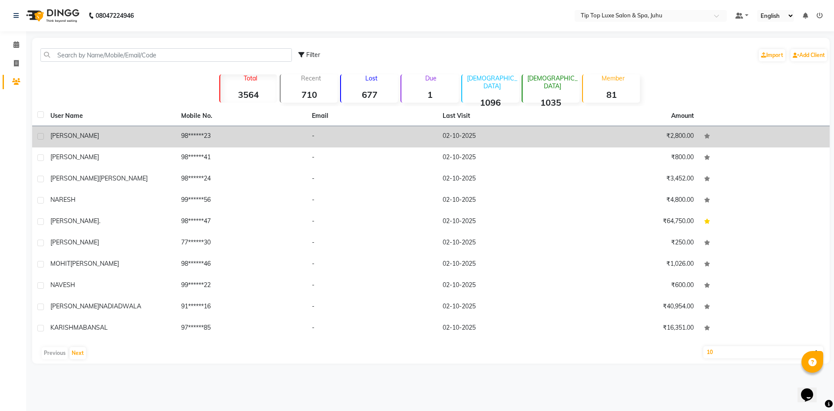
click at [207, 134] on td "98******23" at bounding box center [241, 136] width 131 height 21
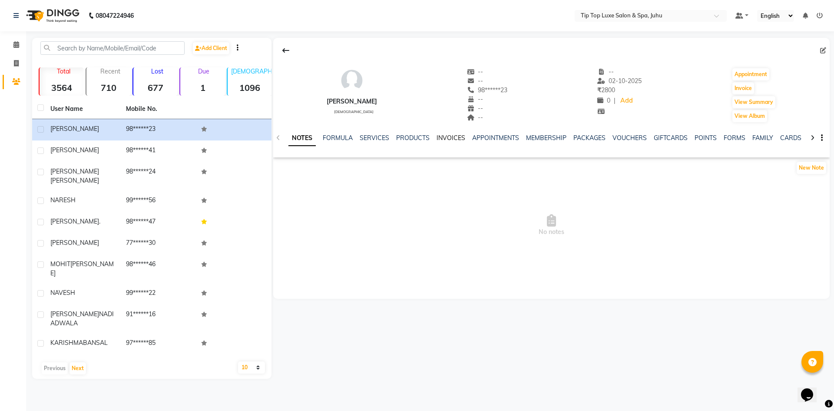
click at [458, 135] on link "INVOICES" at bounding box center [451, 138] width 29 height 8
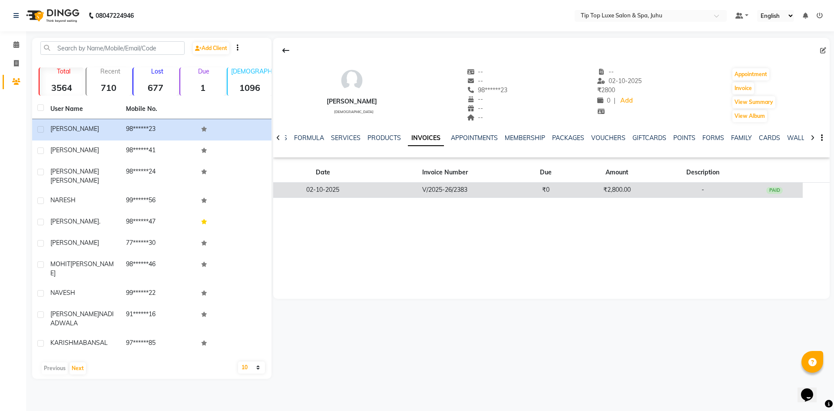
click at [415, 186] on td "V/2025-26/2383" at bounding box center [445, 189] width 145 height 15
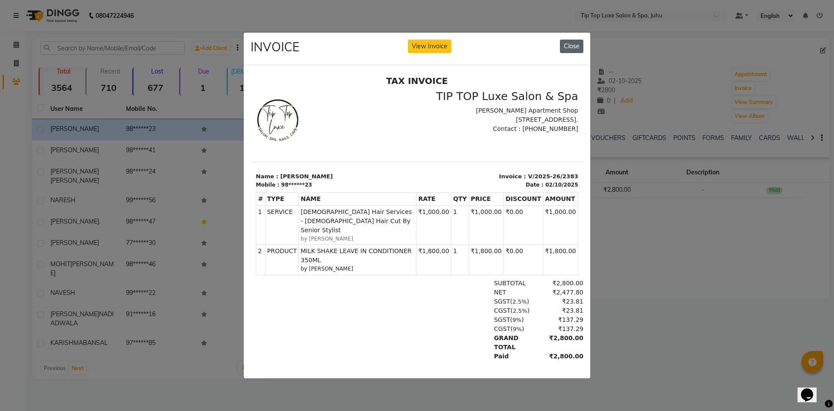
click at [578, 44] on button "Close" at bounding box center [571, 46] width 23 height 13
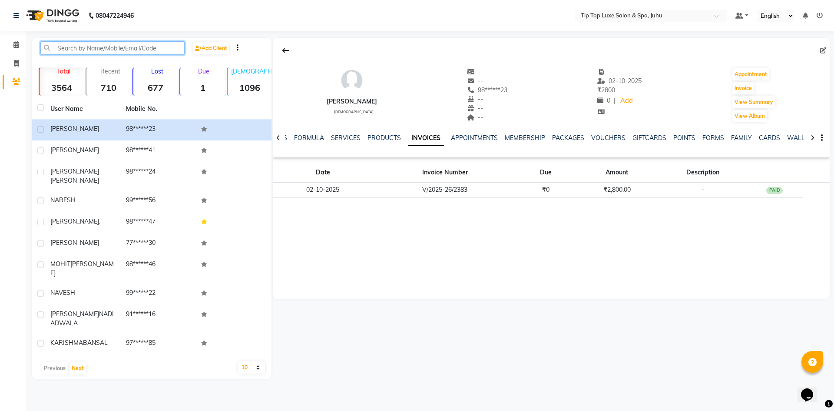
click at [166, 46] on input "text" at bounding box center [112, 47] width 144 height 13
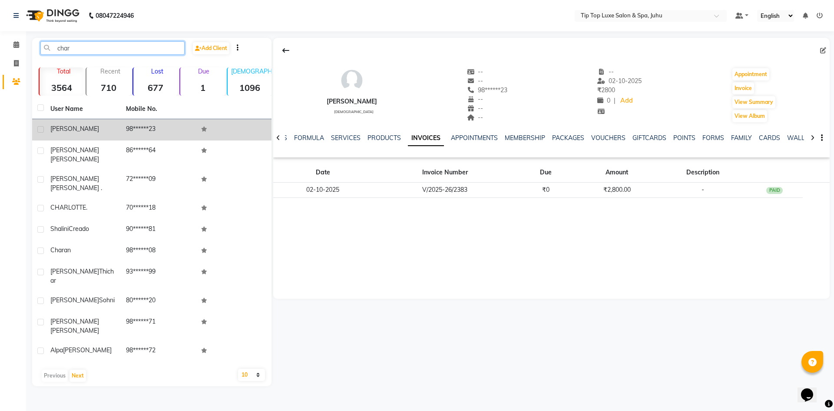
type input "char"
click at [116, 132] on td "CHARMI" at bounding box center [83, 129] width 76 height 21
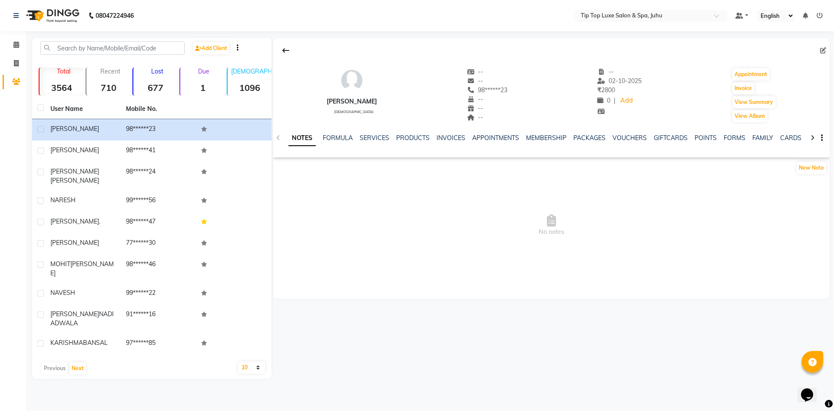
click at [815, 14] on ul "Default Panel My Panel English ENGLISH Español العربية मराठी हिंदी ગુજરાતી தமிழ…" at bounding box center [779, 16] width 96 height 12
click at [818, 14] on icon at bounding box center [820, 16] width 6 height 6
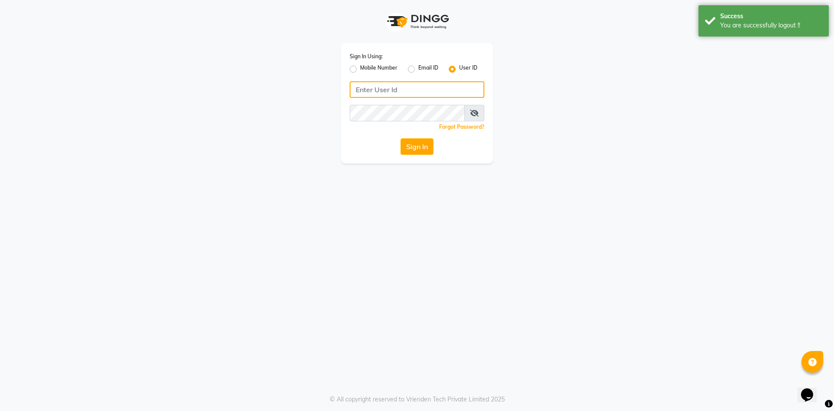
click at [411, 88] on input "Username" at bounding box center [417, 89] width 135 height 17
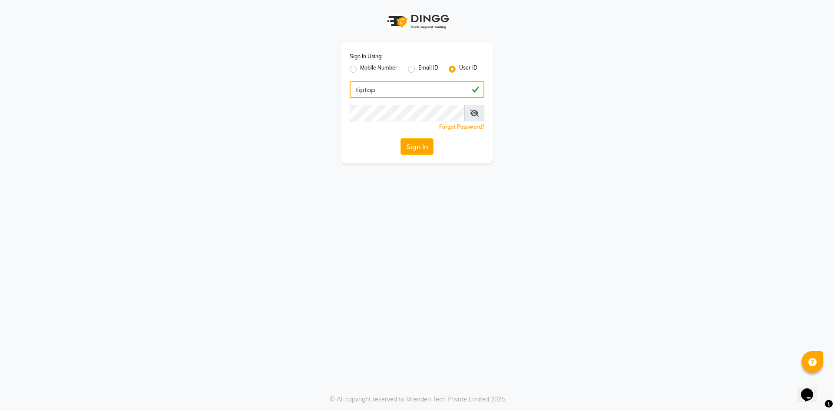
type input "tiptop"
click at [436, 148] on div "Sign In" at bounding box center [417, 146] width 135 height 17
click at [424, 149] on button "Sign In" at bounding box center [417, 146] width 33 height 17
